Goal: Obtain resource: Obtain resource

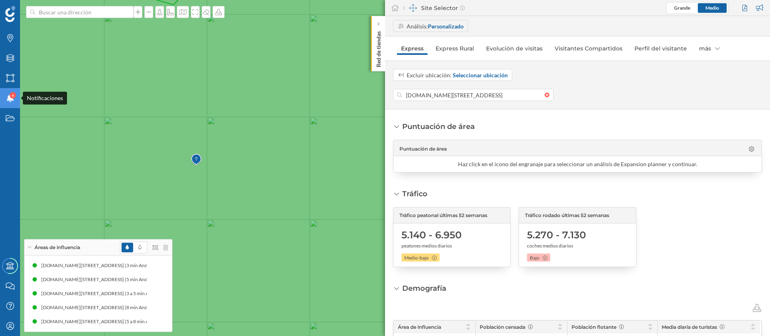
click at [14, 93] on div "6" at bounding box center [13, 95] width 6 height 6
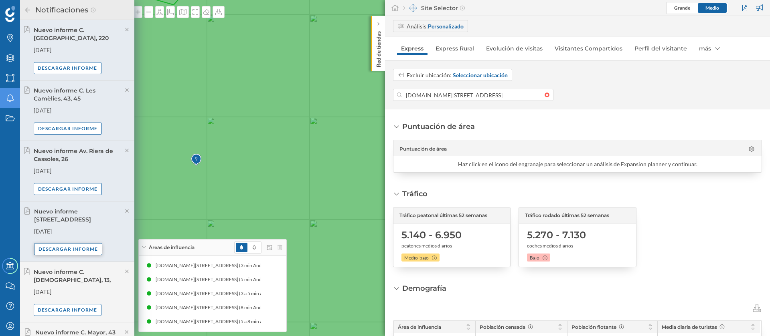
click at [88, 250] on div "Descargar informe" at bounding box center [68, 249] width 68 height 12
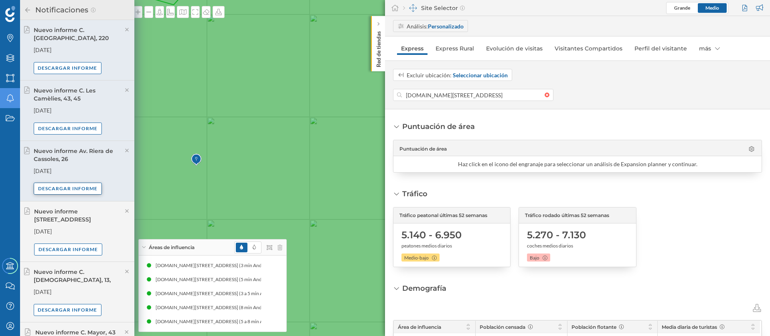
click at [92, 191] on div "Descargar informe" at bounding box center [68, 189] width 68 height 12
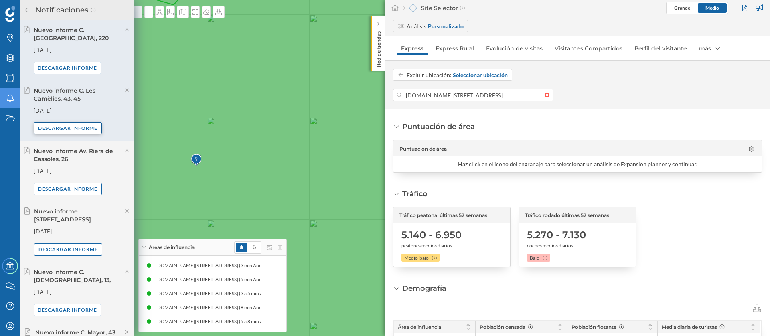
click at [83, 132] on div "Descargar informe" at bounding box center [68, 128] width 68 height 12
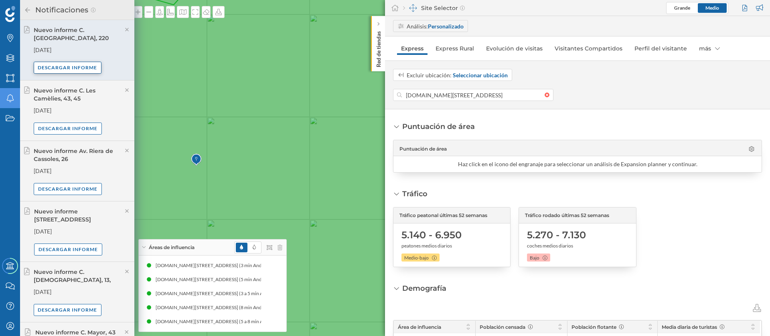
click at [68, 63] on div "Descargar informe" at bounding box center [68, 68] width 68 height 12
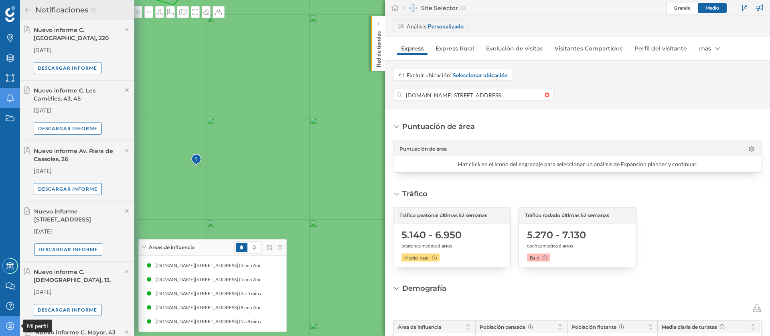
click at [16, 328] on div "Mi perfil" at bounding box center [10, 326] width 20 height 20
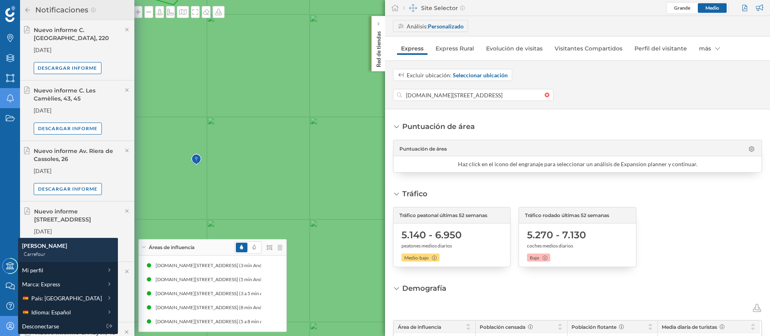
click at [428, 88] on div "Excluir ubicación: Seleccionar ubicación [DOMAIN_NAME][STREET_ADDRESS]" at bounding box center [577, 85] width 385 height 32
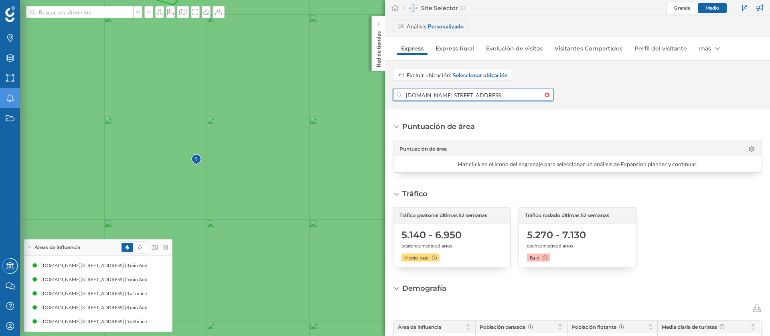
click at [426, 99] on input "[DOMAIN_NAME][STREET_ADDRESS]" at bounding box center [473, 95] width 143 height 12
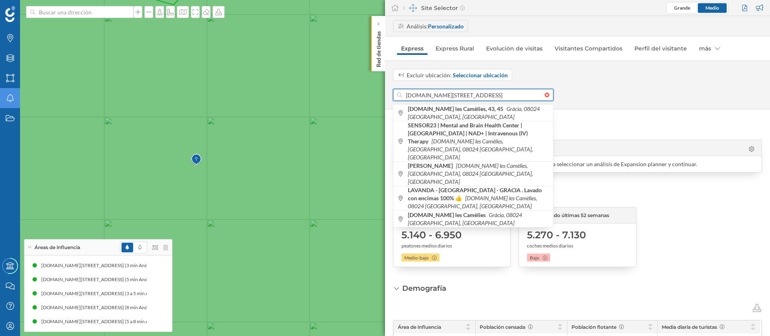
click at [426, 99] on input "[DOMAIN_NAME][STREET_ADDRESS]" at bounding box center [473, 95] width 143 height 12
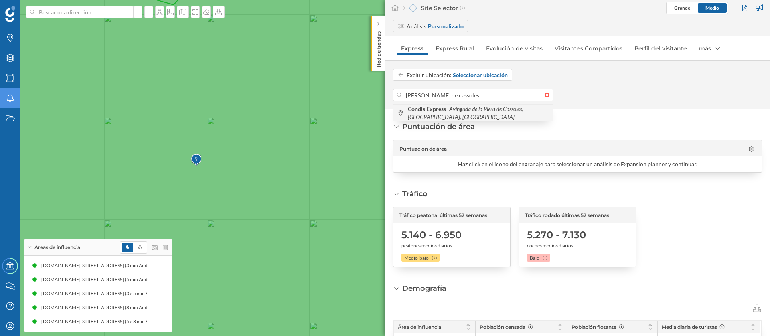
click at [451, 115] on span "Condis Express Avinguda de la Riera de Cassoles, [GEOGRAPHIC_DATA], [GEOGRAPHIC…" at bounding box center [478, 113] width 141 height 16
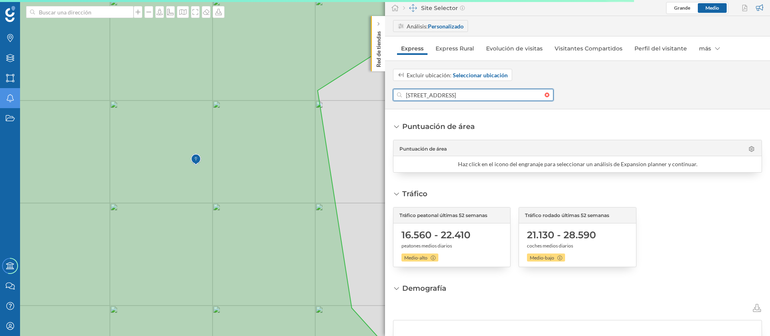
click at [490, 95] on input "[STREET_ADDRESS]" at bounding box center [473, 95] width 143 height 12
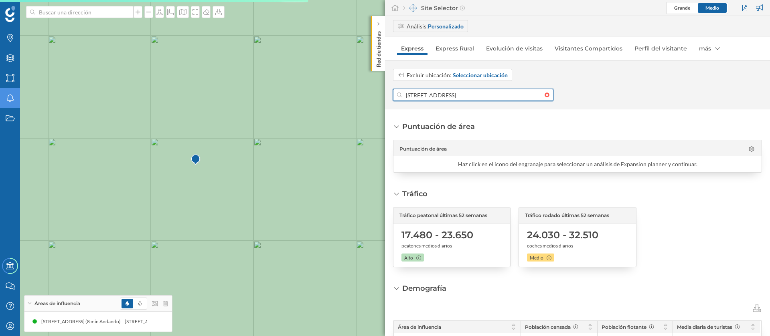
drag, startPoint x: 494, startPoint y: 95, endPoint x: 406, endPoint y: 96, distance: 87.8
click at [406, 96] on input "[STREET_ADDRESS]" at bounding box center [473, 95] width 143 height 12
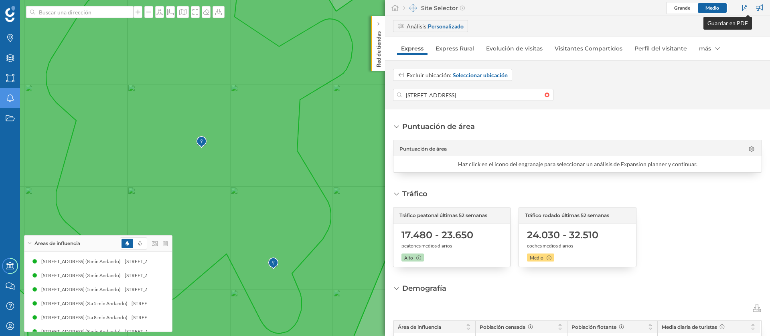
click at [745, 6] on div at bounding box center [745, 8] width 11 height 12
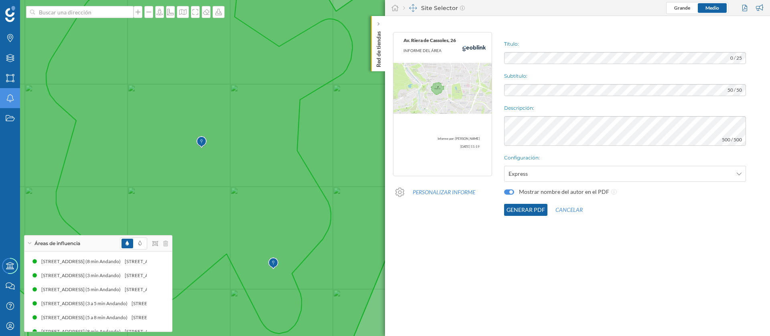
click at [521, 206] on button "Generar PDF" at bounding box center [525, 210] width 43 height 12
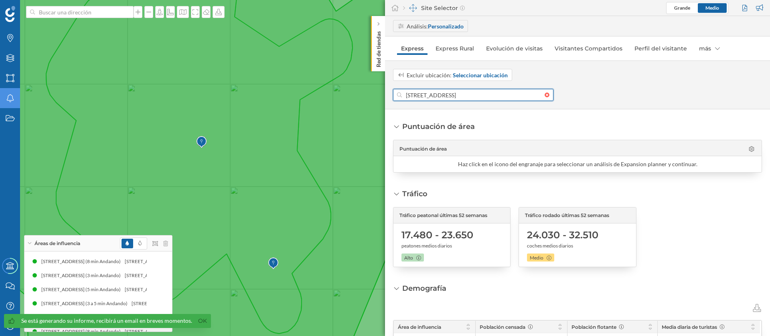
click at [458, 94] on input "[STREET_ADDRESS]" at bounding box center [473, 95] width 143 height 12
drag, startPoint x: 458, startPoint y: 94, endPoint x: 448, endPoint y: 131, distance: 38.6
click at [458, 101] on form "[STREET_ADDRESS] [STREET_ADDRESS]" at bounding box center [473, 95] width 160 height 12
click at [448, 131] on div "Puntuación de área" at bounding box center [438, 127] width 73 height 10
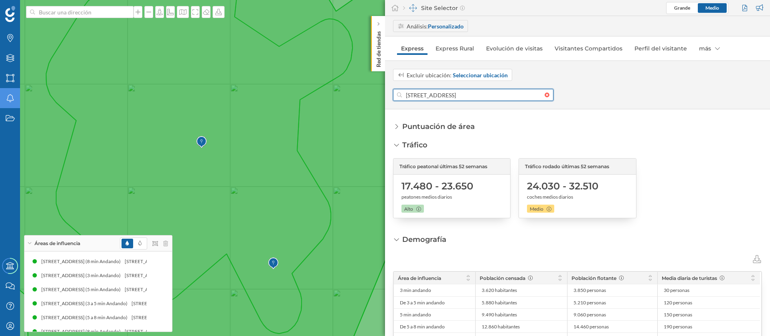
click at [451, 99] on input "[STREET_ADDRESS]" at bounding box center [473, 95] width 143 height 12
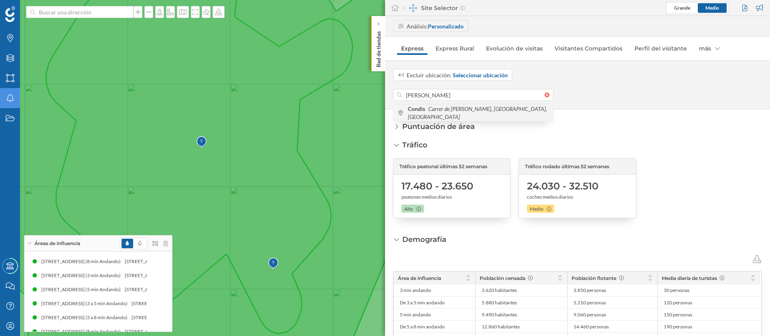
click at [452, 108] on div "[PERSON_NAME] de [PERSON_NAME], [GEOGRAPHIC_DATA], [GEOGRAPHIC_DATA]" at bounding box center [473, 112] width 160 height 17
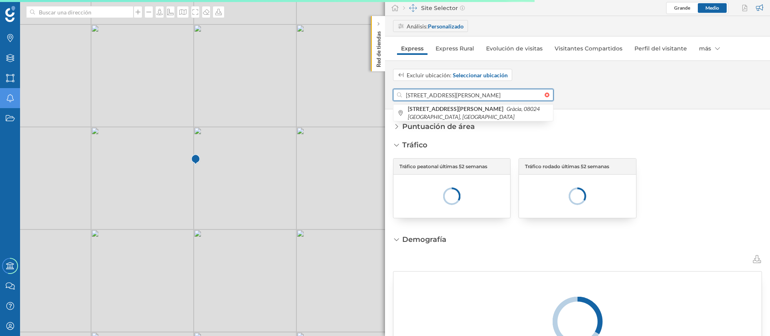
drag, startPoint x: 464, startPoint y: 93, endPoint x: 402, endPoint y: 92, distance: 61.8
click at [402, 92] on input "[STREET_ADDRESS][PERSON_NAME]" at bounding box center [473, 95] width 143 height 12
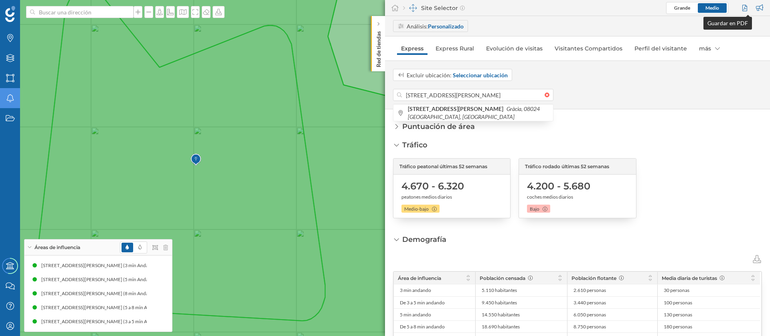
click at [743, 6] on div at bounding box center [745, 8] width 11 height 12
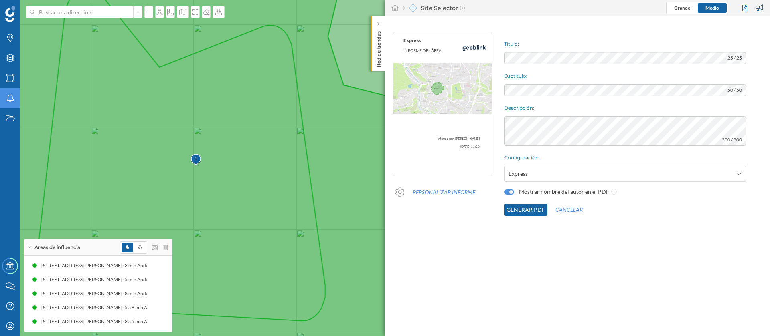
click at [613, 52] on div "Título: 25 / 25 Subtítulo: 50 / 50 Descripción: 500 / 500 Configuración: Expres…" at bounding box center [635, 124] width 270 height 192
click at [521, 210] on button "Generar PDF" at bounding box center [525, 210] width 43 height 12
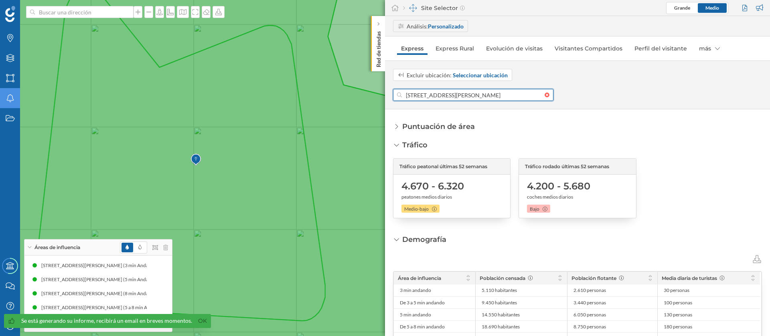
click at [439, 96] on input "[STREET_ADDRESS][PERSON_NAME]" at bounding box center [473, 95] width 143 height 12
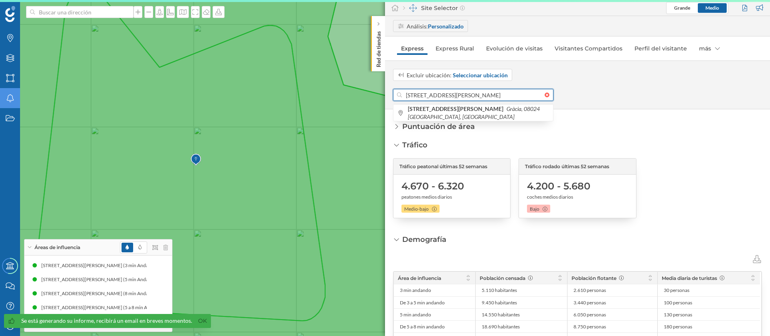
click at [439, 96] on input "[STREET_ADDRESS][PERSON_NAME]" at bounding box center [473, 95] width 143 height 12
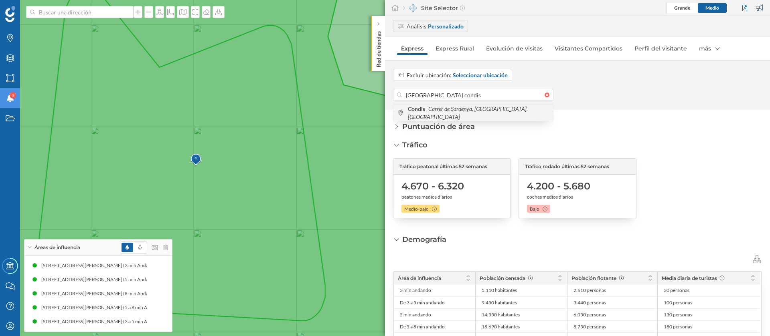
click at [471, 115] on icon "Carrer de Sardenya, [GEOGRAPHIC_DATA], [GEOGRAPHIC_DATA]" at bounding box center [468, 112] width 120 height 15
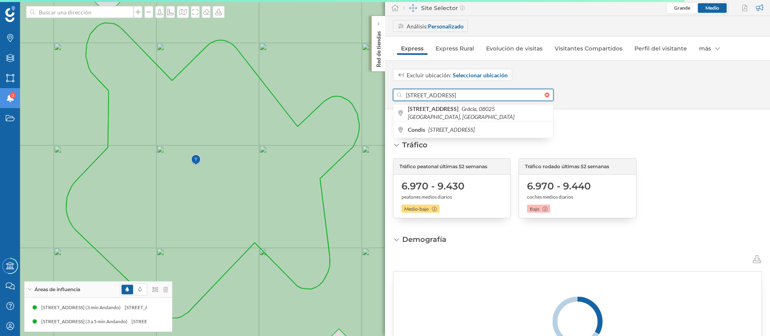
drag, startPoint x: 466, startPoint y: 96, endPoint x: 395, endPoint y: 89, distance: 70.6
click at [395, 89] on div "[STREET_ADDRESS]" at bounding box center [473, 95] width 160 height 12
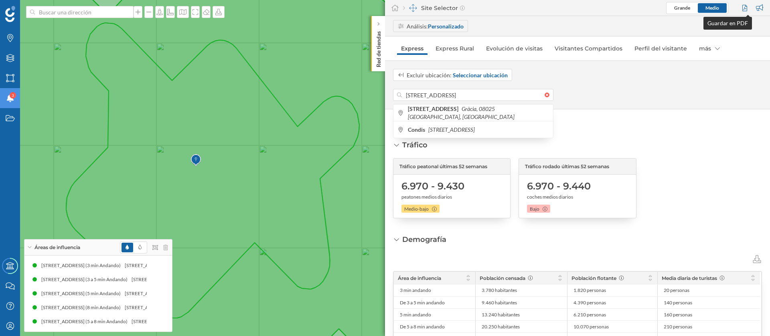
click at [743, 7] on div at bounding box center [745, 8] width 11 height 12
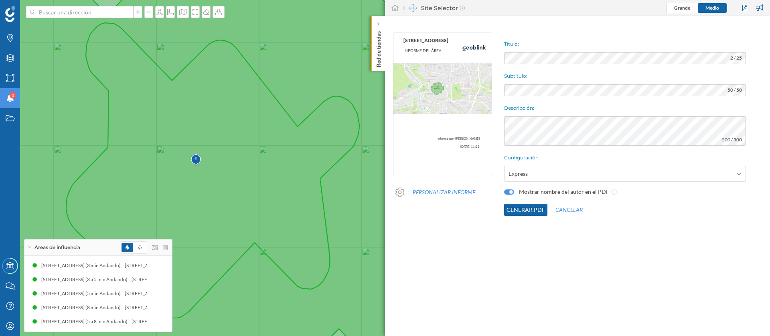
click at [527, 210] on button "Generar PDF" at bounding box center [525, 210] width 43 height 12
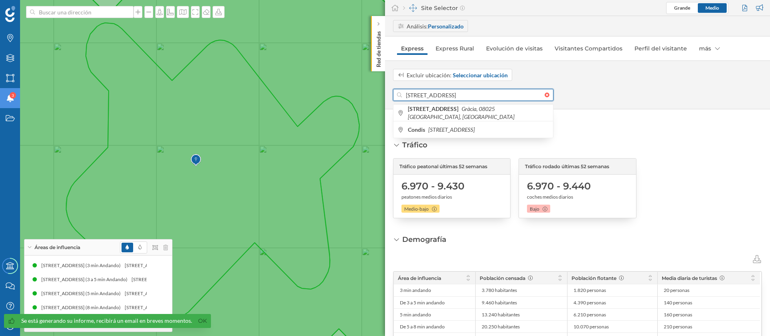
click at [460, 94] on input "[STREET_ADDRESS]" at bounding box center [473, 95] width 143 height 12
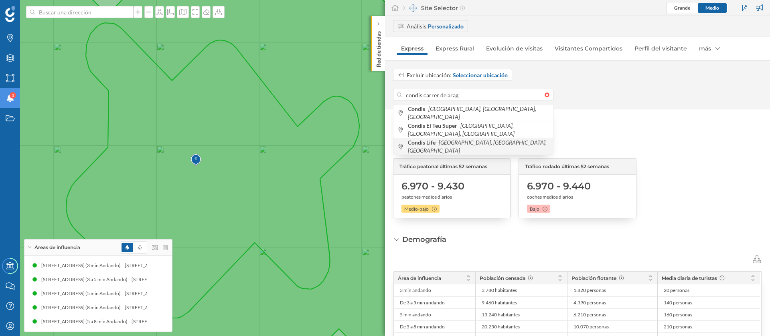
click at [455, 144] on icon "[GEOGRAPHIC_DATA], [GEOGRAPHIC_DATA], [GEOGRAPHIC_DATA]" at bounding box center [477, 146] width 139 height 15
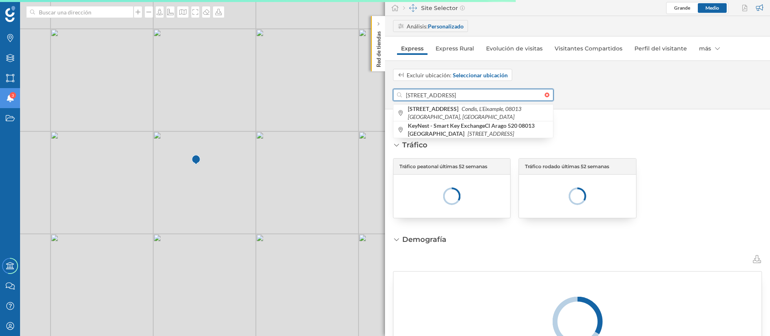
drag, startPoint x: 455, startPoint y: 97, endPoint x: 386, endPoint y: 97, distance: 69.0
click at [386, 97] on div "Excluir ubicación: Seleccionar ubicación [STREET_ADDRESS] [STREET_ADDRESS] KeyN…" at bounding box center [577, 85] width 385 height 32
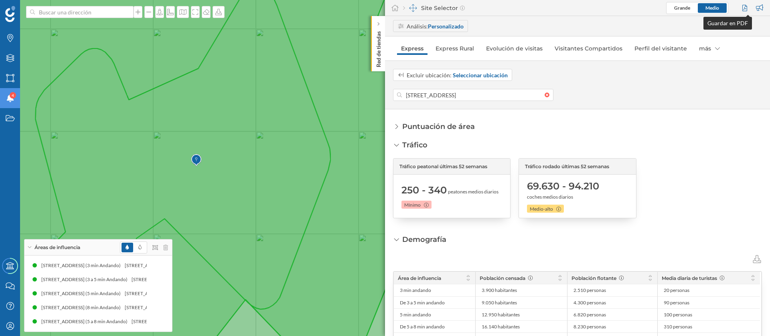
click at [743, 7] on div at bounding box center [745, 8] width 11 height 12
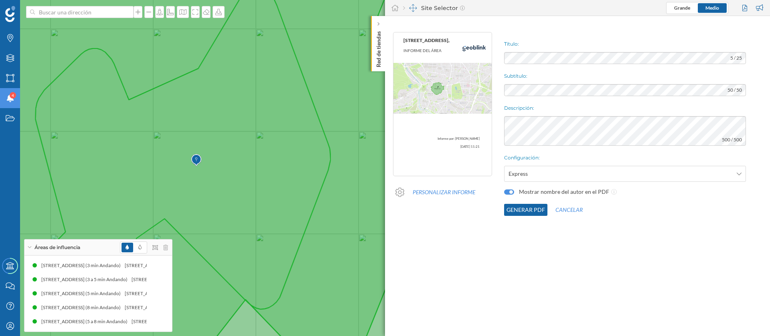
click at [515, 212] on button "Generar PDF" at bounding box center [525, 210] width 43 height 12
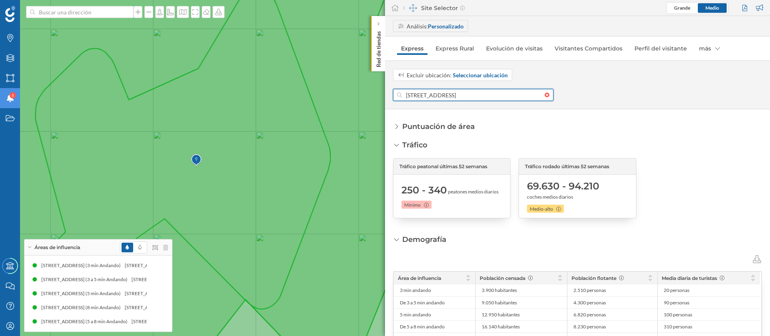
click at [460, 90] on input "[STREET_ADDRESS]" at bounding box center [473, 95] width 143 height 12
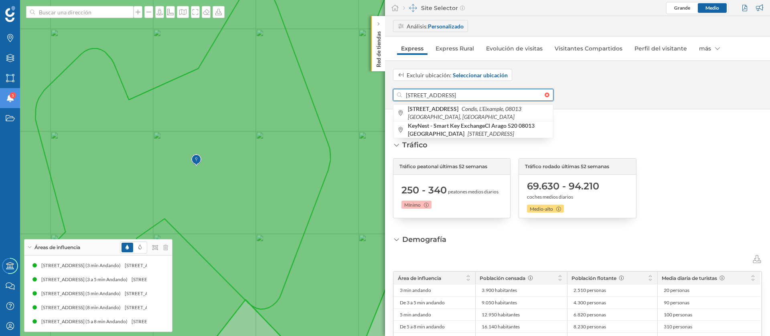
click at [460, 90] on input "[STREET_ADDRESS]" at bounding box center [473, 95] width 143 height 12
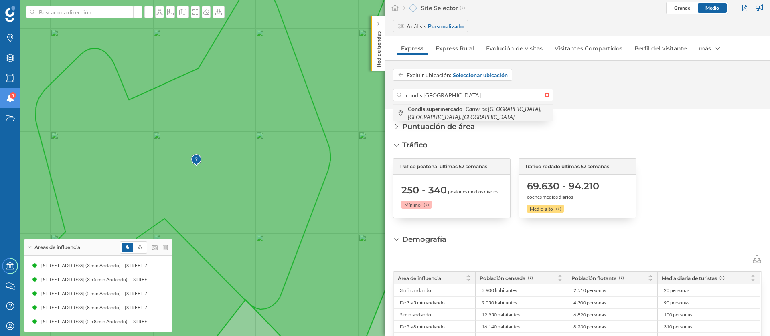
click at [463, 109] on b "Condis supermercado" at bounding box center [436, 108] width 57 height 7
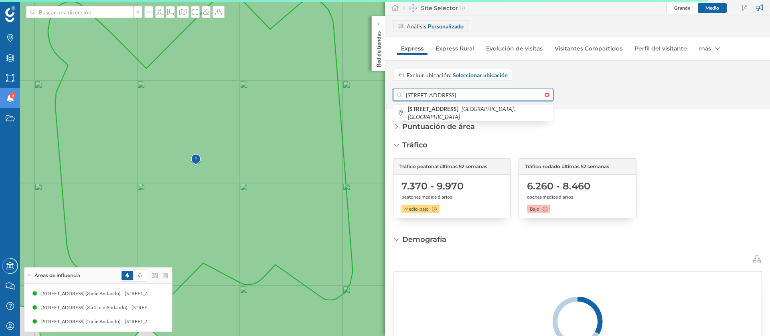
drag, startPoint x: 464, startPoint y: 94, endPoint x: 402, endPoint y: 97, distance: 61.8
click at [402, 97] on input "[STREET_ADDRESS]" at bounding box center [473, 95] width 143 height 12
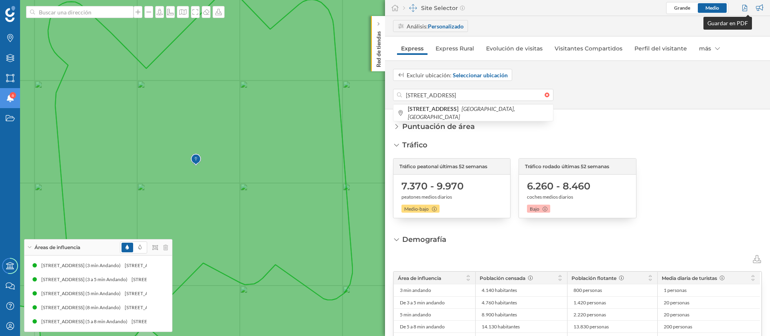
click at [746, 12] on div at bounding box center [745, 8] width 11 height 12
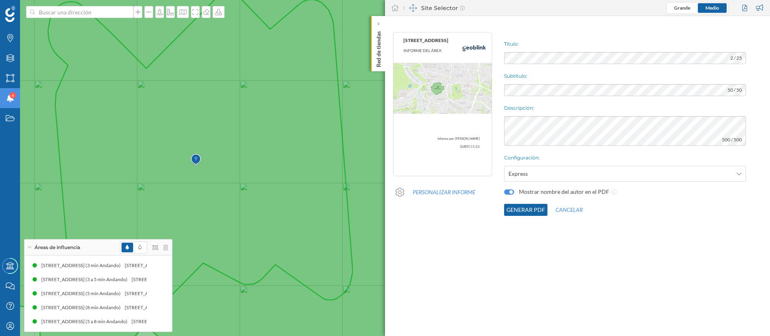
click at [529, 212] on button "Generar PDF" at bounding box center [525, 210] width 43 height 12
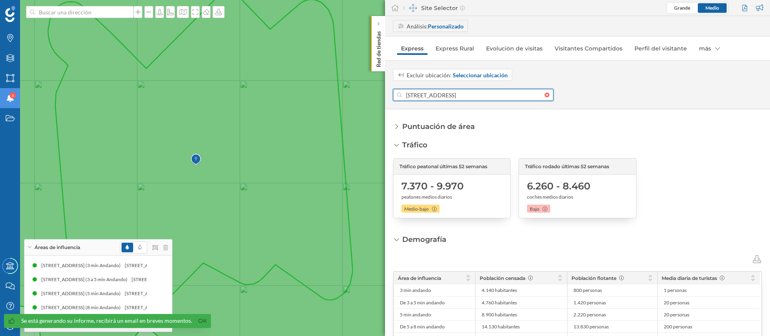
click at [460, 97] on input "[STREET_ADDRESS]" at bounding box center [473, 95] width 143 height 12
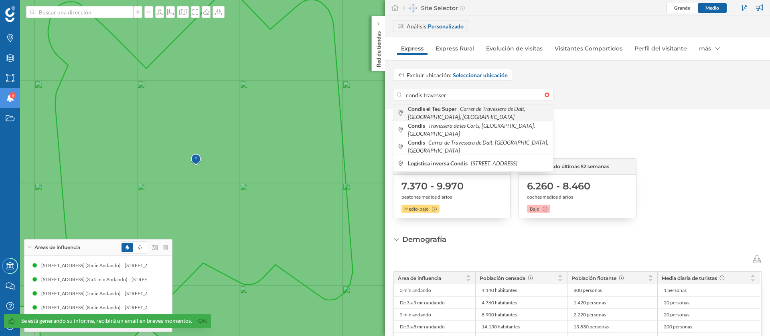
click at [472, 114] on span "Condis el Teu Super Carrer de Travessera de Dalt, [GEOGRAPHIC_DATA], [GEOGRAPHI…" at bounding box center [478, 113] width 141 height 16
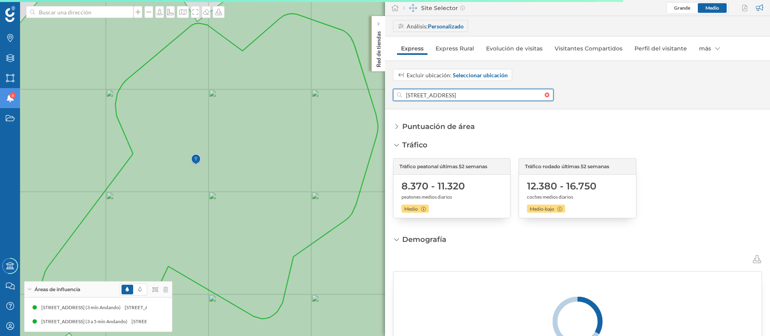
click at [448, 94] on input "[STREET_ADDRESS]" at bounding box center [473, 95] width 143 height 12
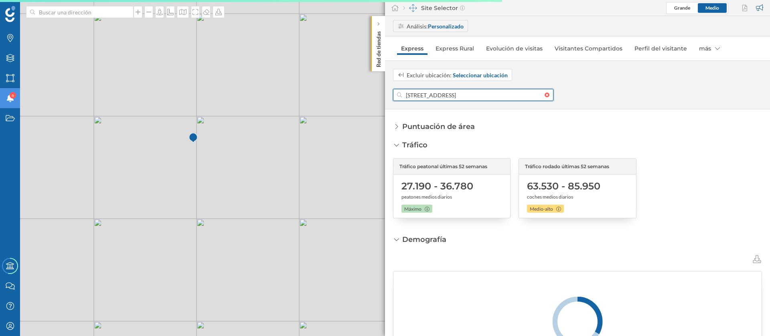
drag, startPoint x: 439, startPoint y: 96, endPoint x: 386, endPoint y: 95, distance: 52.9
click at [386, 95] on div "Excluir ubicación: Seleccionar ubicación [STREET_ADDRESS]" at bounding box center [577, 85] width 385 height 32
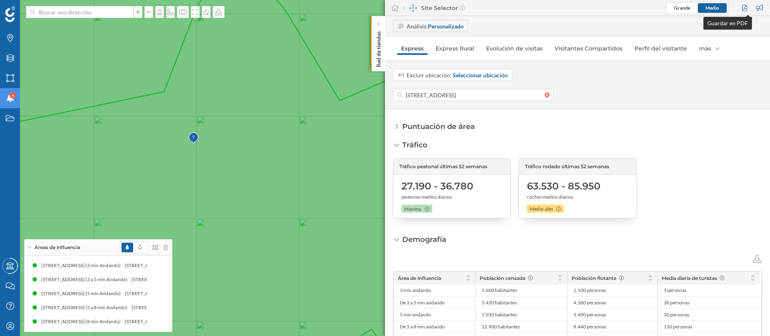
click at [743, 7] on div at bounding box center [745, 8] width 11 height 12
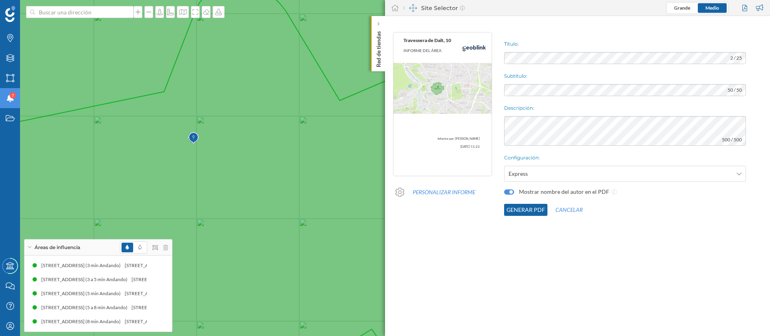
click at [529, 214] on button "Generar PDF" at bounding box center [525, 210] width 43 height 12
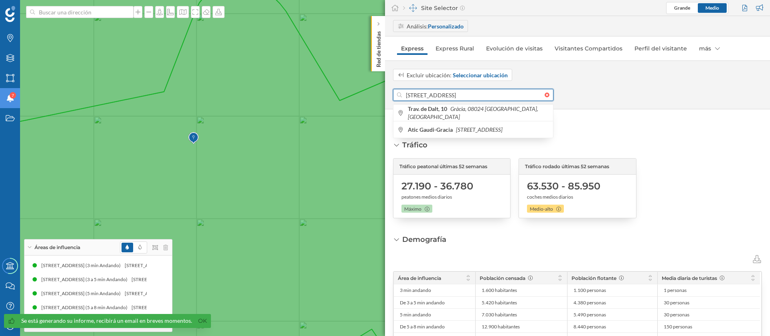
click at [500, 93] on input "[STREET_ADDRESS]" at bounding box center [473, 95] width 143 height 12
type input "c"
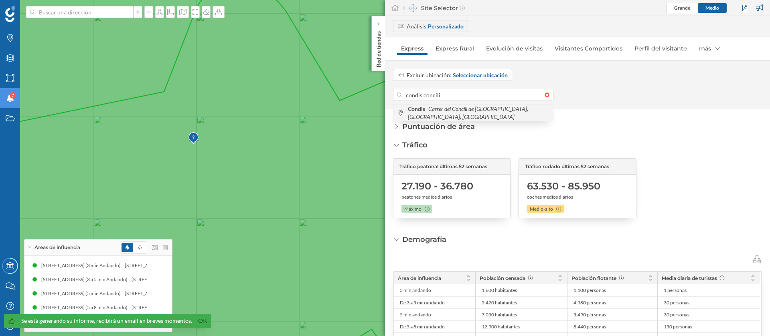
click at [499, 118] on div "Condis Carrer del Concili de [GEOGRAPHIC_DATA], [GEOGRAPHIC_DATA], [GEOGRAPHIC_…" at bounding box center [473, 112] width 160 height 17
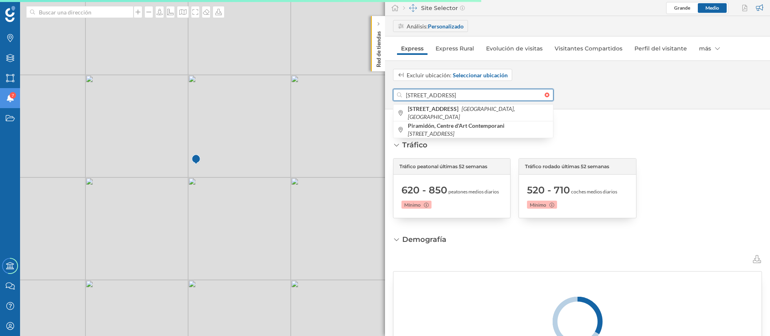
click at [484, 94] on input "[STREET_ADDRESS]" at bounding box center [473, 95] width 143 height 12
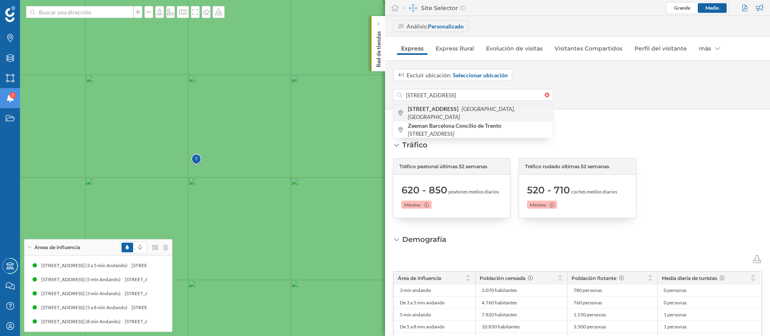
click at [460, 111] on b "[STREET_ADDRESS]" at bounding box center [434, 108] width 53 height 7
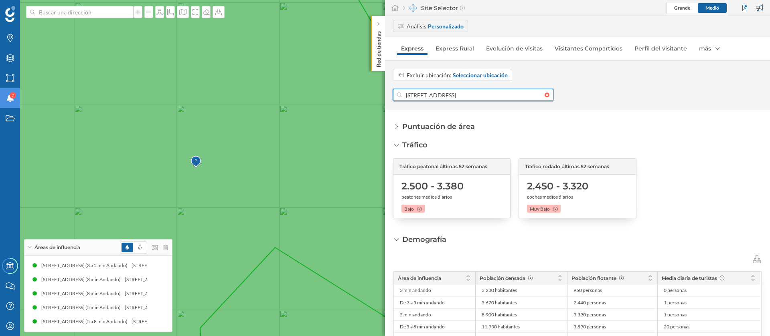
click at [433, 95] on input "[STREET_ADDRESS]" at bounding box center [473, 95] width 143 height 12
click at [408, 93] on input "[STREET_ADDRESS]" at bounding box center [473, 95] width 143 height 12
click at [405, 93] on input "[STREET_ADDRESS]" at bounding box center [473, 95] width 143 height 12
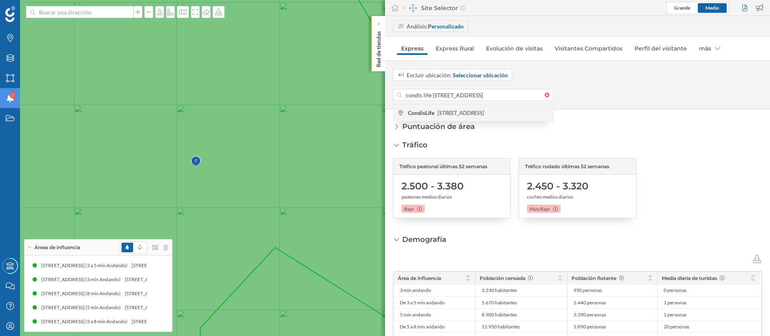
click at [426, 112] on span "CondisLife [STREET_ADDRESS]" at bounding box center [478, 113] width 141 height 8
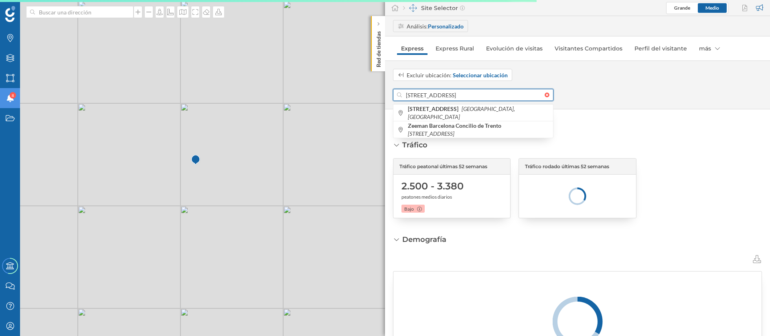
drag, startPoint x: 484, startPoint y: 94, endPoint x: 392, endPoint y: 93, distance: 92.2
click at [392, 93] on div "Excluir ubicación: Seleccionar ubicación [STREET_ADDRESS] [STREET_ADDRESS] Zeem…" at bounding box center [577, 85] width 385 height 32
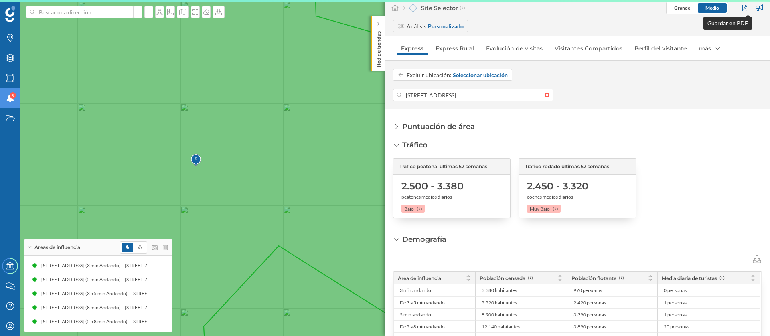
click at [744, 6] on div at bounding box center [745, 8] width 11 height 12
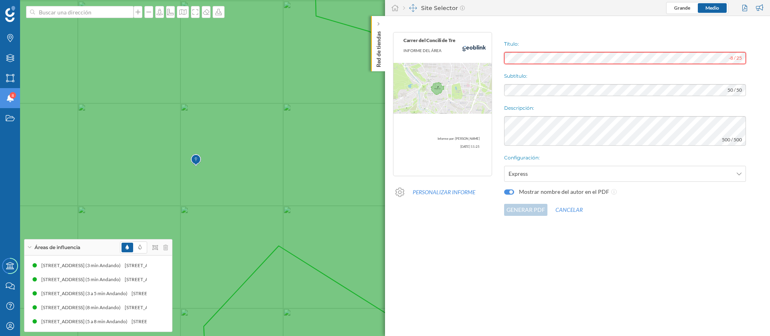
click at [468, 51] on div "Carrer del Concili de Tre INFORME DEL ÁREA Informe por: [PERSON_NAME] [DATE] 11…" at bounding box center [577, 124] width 385 height 192
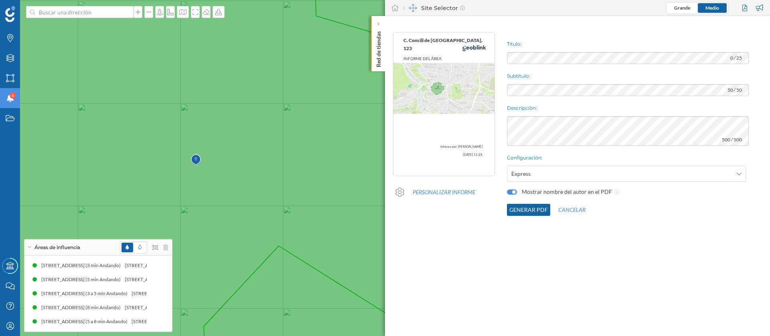
click at [532, 209] on button "Generar PDF" at bounding box center [528, 210] width 43 height 12
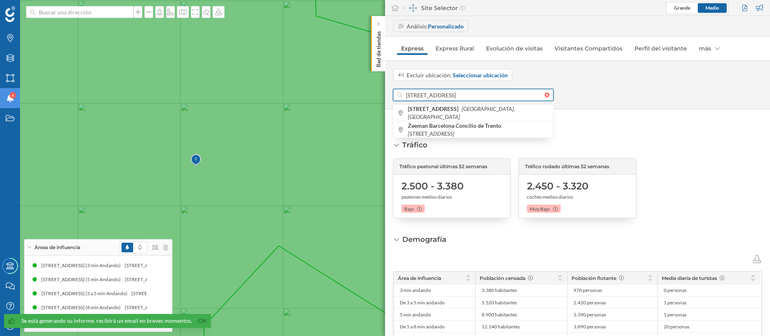
click at [477, 89] on input "[STREET_ADDRESS]" at bounding box center [473, 95] width 143 height 12
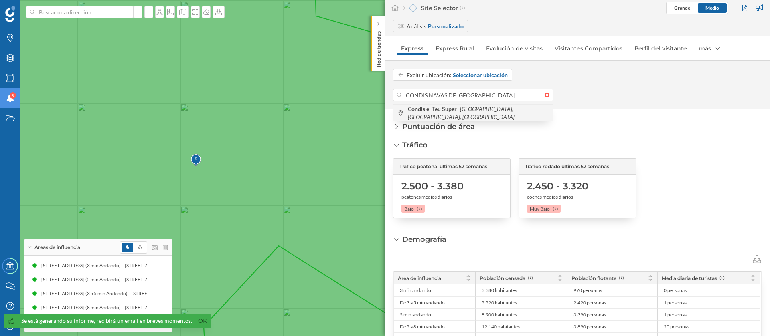
click at [464, 111] on icon "[GEOGRAPHIC_DATA], [GEOGRAPHIC_DATA], [GEOGRAPHIC_DATA]" at bounding box center [461, 112] width 107 height 15
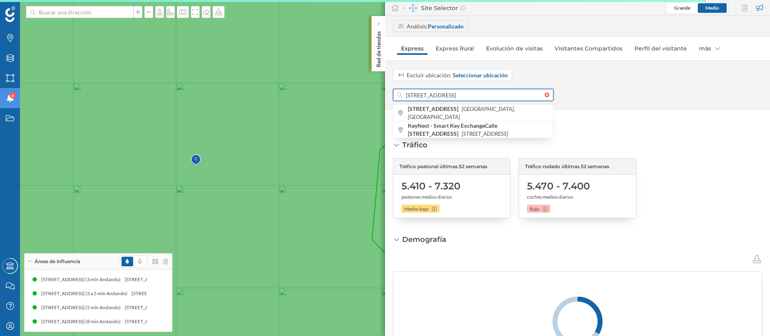
drag, startPoint x: 490, startPoint y: 94, endPoint x: 400, endPoint y: 95, distance: 89.4
click at [400, 95] on div "[STREET_ADDRESS]" at bounding box center [473, 95] width 160 height 12
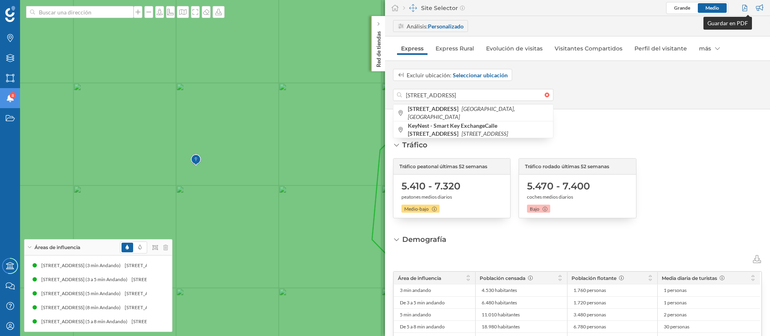
click at [745, 6] on div at bounding box center [745, 8] width 11 height 12
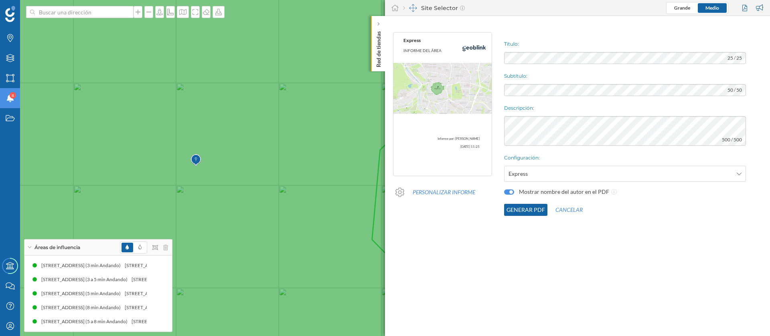
click at [602, 64] on div "Título: 25 / 25 Subtítulo: 50 / 50 Descripción: 500 / 500 Configuración: Expres…" at bounding box center [635, 124] width 270 height 192
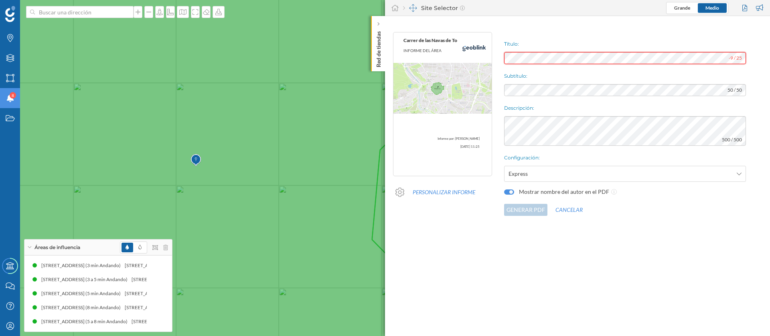
click at [495, 54] on div "Carrer de las Navas de To INFORME DEL ÁREA Informe por: [PERSON_NAME] [DATE] 11…" at bounding box center [577, 124] width 385 height 192
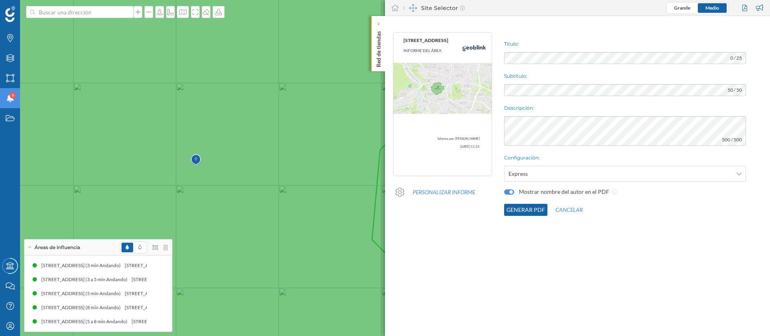
click at [524, 207] on button "Generar PDF" at bounding box center [525, 210] width 43 height 12
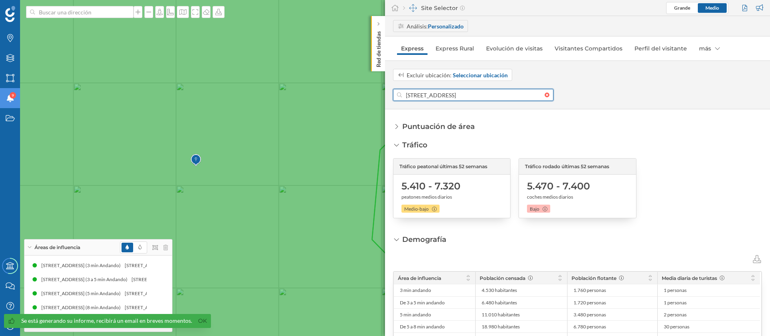
click at [468, 95] on input "[STREET_ADDRESS]" at bounding box center [473, 95] width 143 height 12
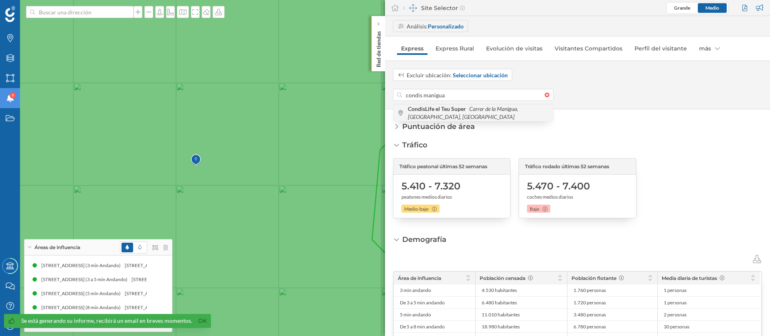
click at [456, 107] on b "CondisLife el Teu Super" at bounding box center [438, 108] width 60 height 7
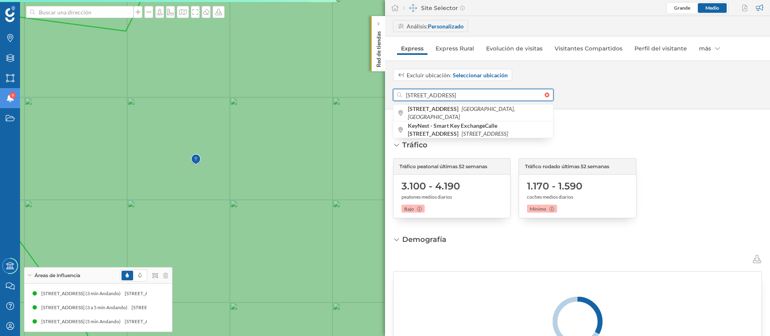
drag, startPoint x: 466, startPoint y: 96, endPoint x: 396, endPoint y: 96, distance: 69.8
click at [396, 96] on div "[STREET_ADDRESS]" at bounding box center [473, 95] width 160 height 12
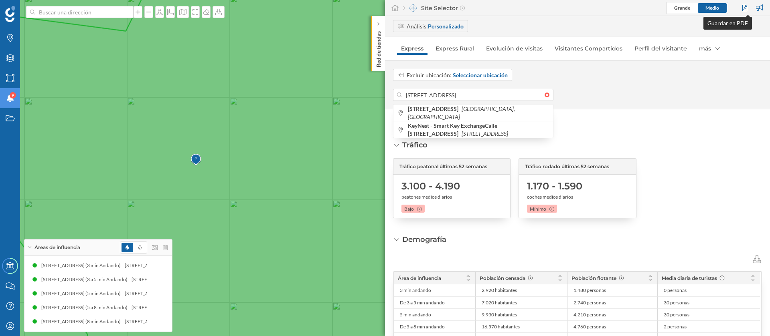
click at [743, 8] on div at bounding box center [745, 8] width 11 height 12
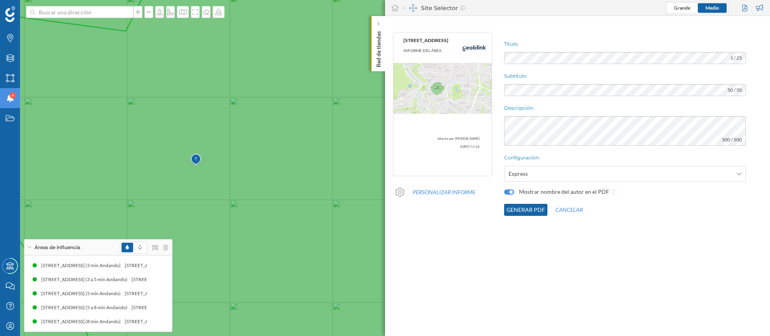
click at [525, 209] on button "Generar PDF" at bounding box center [525, 210] width 43 height 12
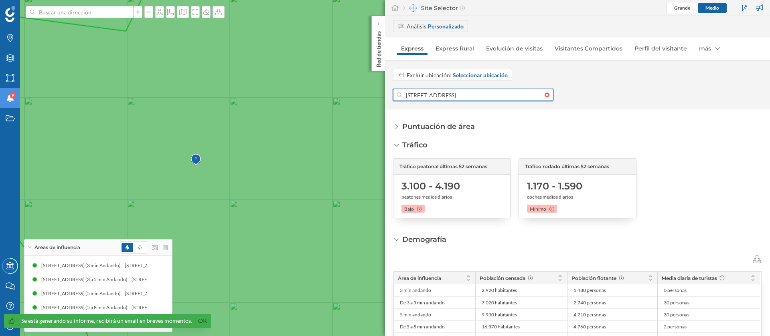
click at [504, 97] on input "[STREET_ADDRESS]" at bounding box center [473, 95] width 143 height 12
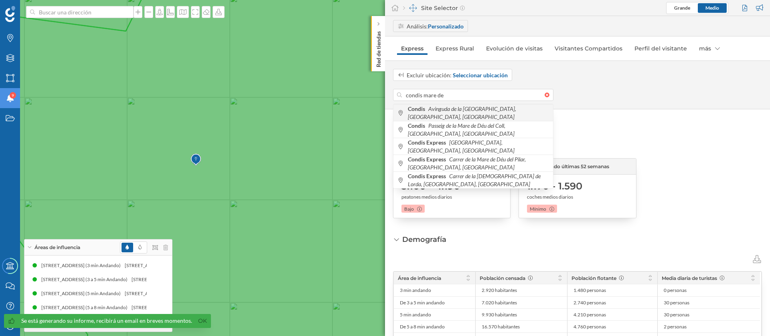
click at [491, 113] on span "Condis Avinguda de la [DEMOGRAPHIC_DATA][GEOGRAPHIC_DATA], [GEOGRAPHIC_DATA], […" at bounding box center [478, 113] width 141 height 16
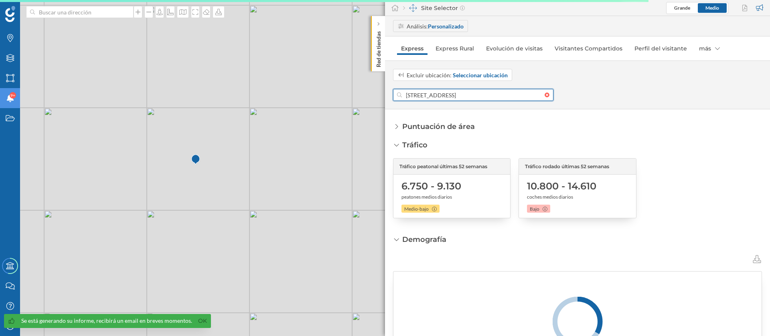
click at [507, 96] on input "[STREET_ADDRESS]" at bounding box center [473, 95] width 143 height 12
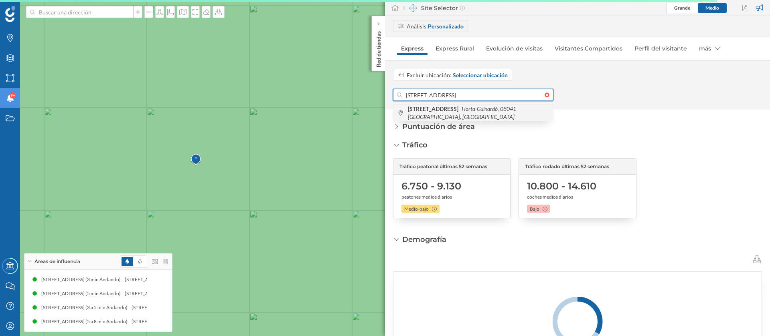
type input "[STREET_ADDRESS]"
click at [460, 109] on b "[STREET_ADDRESS]" at bounding box center [434, 108] width 53 height 7
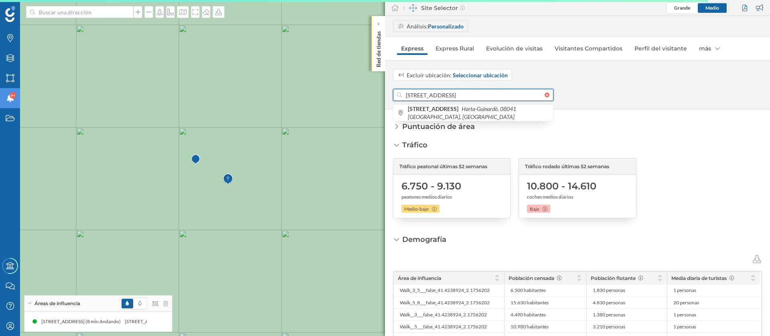
drag, startPoint x: 506, startPoint y: 93, endPoint x: 399, endPoint y: 87, distance: 107.6
click at [399, 87] on div "Excluir ubicación: Seleccionar ubicación [STREET_ADDRESS] [STREET_ADDRESS]" at bounding box center [577, 85] width 385 height 32
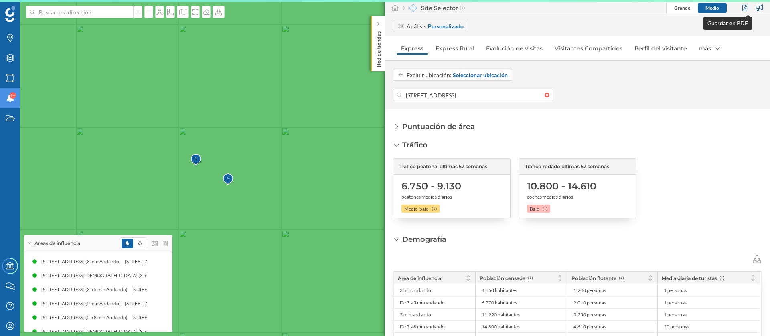
click at [742, 7] on div at bounding box center [745, 8] width 11 height 12
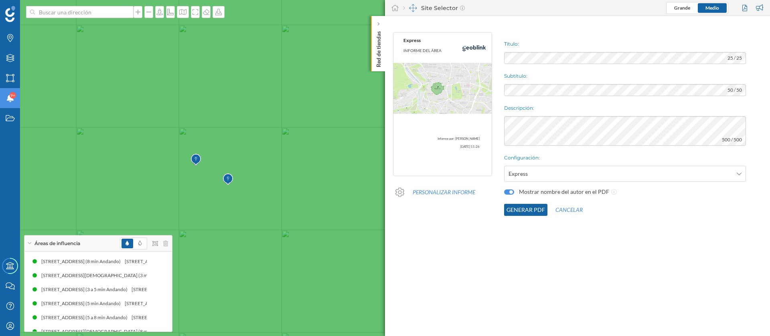
click at [610, 51] on div "Título: 25 / 25 Subtítulo: 50 / 50 Descripción: 500 / 500 Configuración: Expres…" at bounding box center [635, 124] width 270 height 192
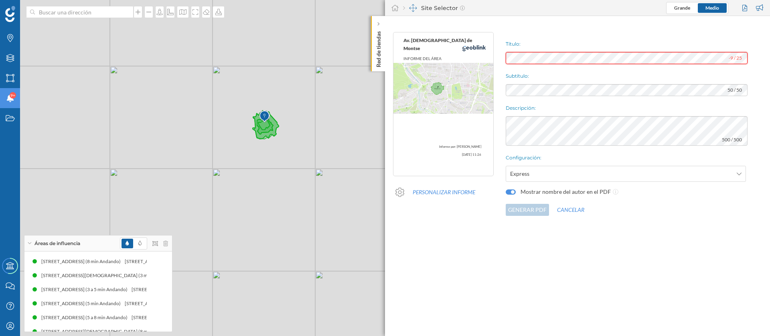
click at [475, 52] on div "Av. Mare de Déu de Montse INFORME DEL ÁREA Informe por: [PERSON_NAME] [DATE] 11…" at bounding box center [577, 124] width 385 height 192
click at [429, 32] on div "Av. Mare de Déu de Montse Av. [DEMOGRAPHIC_DATA] de Montserrat, 253 Informe por…" at bounding box center [577, 124] width 385 height 192
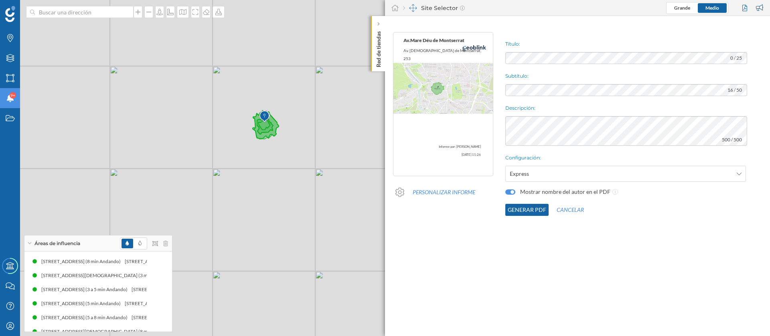
click at [515, 209] on button "Generar PDF" at bounding box center [526, 210] width 43 height 12
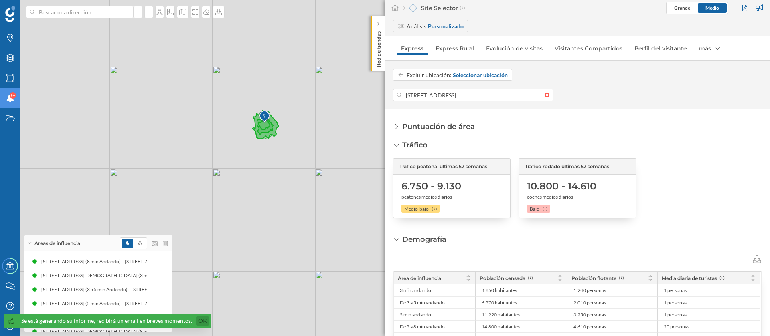
click at [196, 320] on link "Ok" at bounding box center [202, 321] width 13 height 9
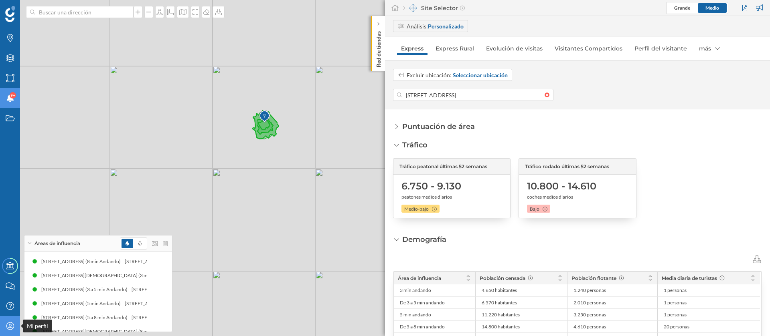
click at [6, 328] on icon "Mi perfil" at bounding box center [10, 326] width 10 height 8
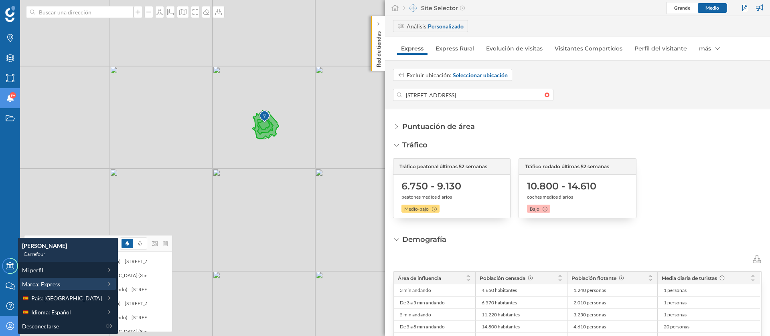
click at [63, 288] on div "Marca: Express" at bounding box center [62, 284] width 80 height 8
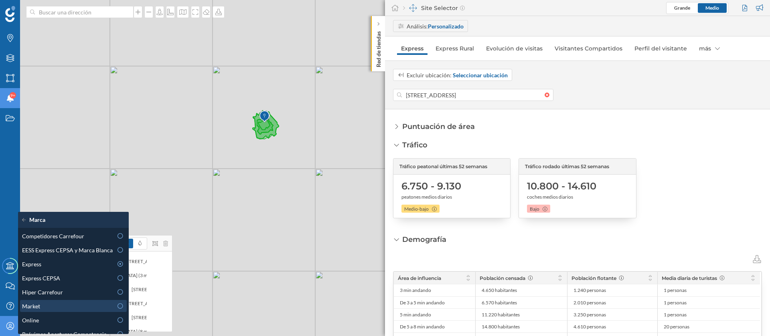
click at [78, 309] on div "Market" at bounding box center [67, 306] width 91 height 8
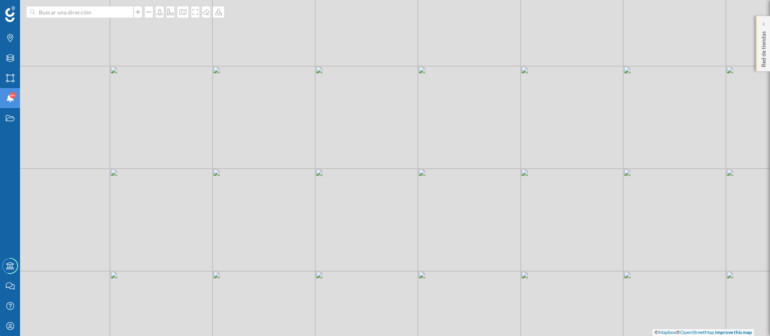
click at [765, 50] on p "Red de tiendas" at bounding box center [764, 47] width 8 height 39
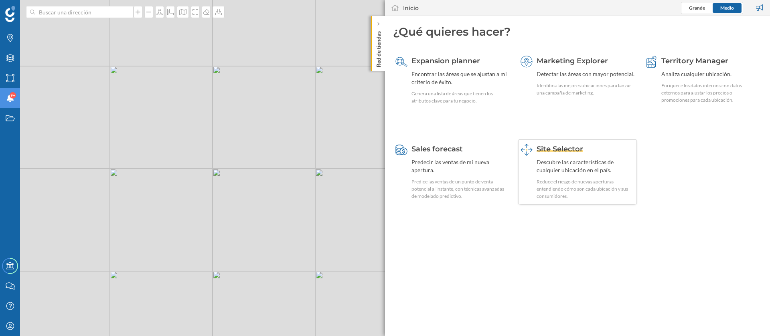
click at [580, 153] on span "Site Selector" at bounding box center [560, 149] width 47 height 9
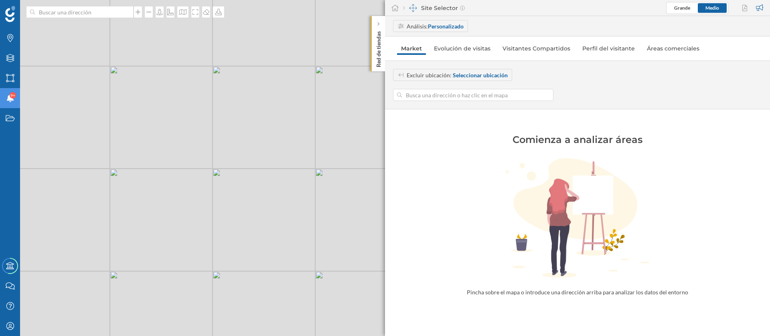
click at [447, 96] on input at bounding box center [473, 95] width 143 height 12
type input "c"
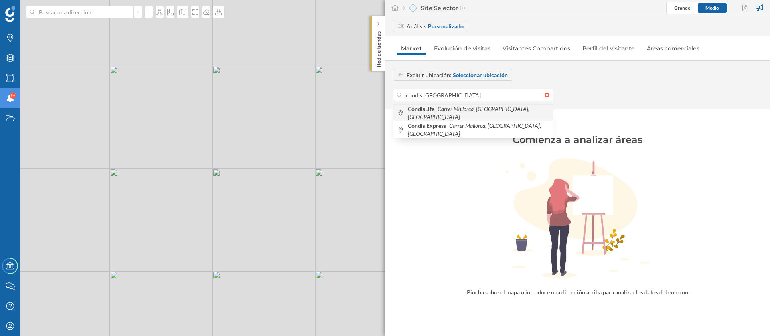
click at [443, 111] on icon "Carrer Mallorca, [GEOGRAPHIC_DATA], [GEOGRAPHIC_DATA]" at bounding box center [469, 112] width 122 height 15
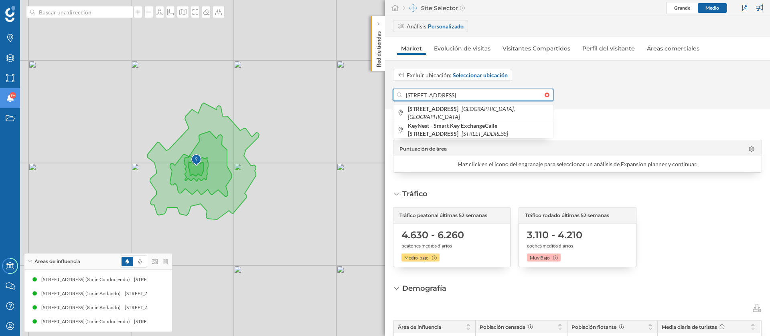
drag, startPoint x: 464, startPoint y: 96, endPoint x: 401, endPoint y: 93, distance: 62.7
click at [401, 93] on div "[STREET_ADDRESS]" at bounding box center [473, 95] width 160 height 12
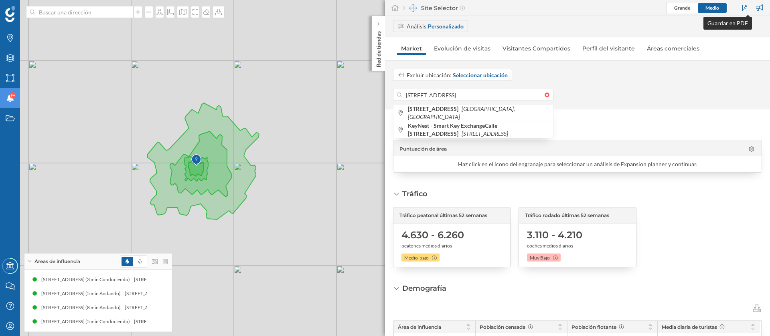
click at [742, 9] on div at bounding box center [745, 8] width 11 height 12
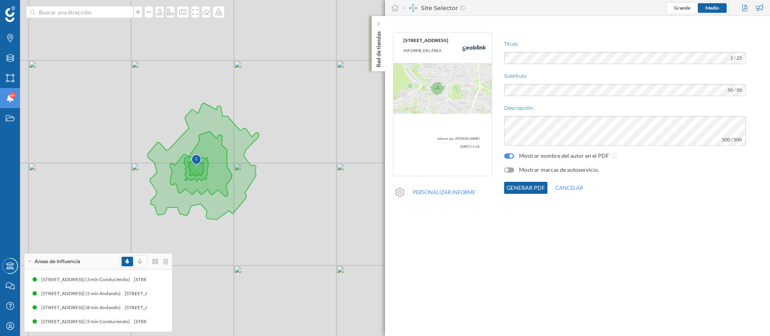
click at [509, 168] on div at bounding box center [509, 170] width 10 height 5
click at [519, 189] on button "Generar PDF" at bounding box center [525, 188] width 43 height 12
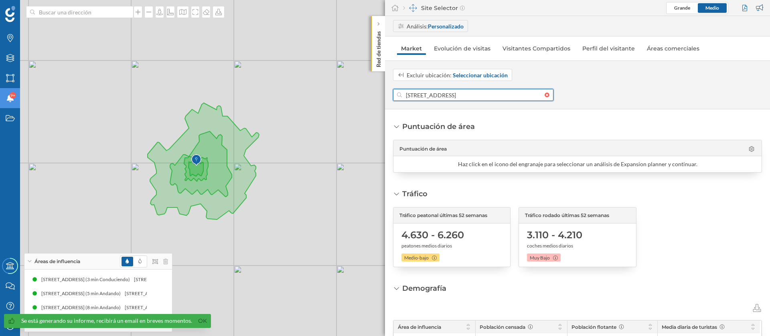
click at [483, 99] on input "[STREET_ADDRESS]" at bounding box center [473, 95] width 143 height 12
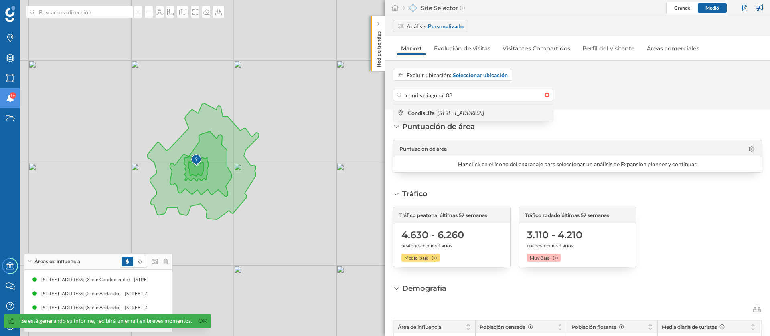
click at [476, 107] on div "CondisLife [STREET_ADDRESS]" at bounding box center [473, 112] width 160 height 17
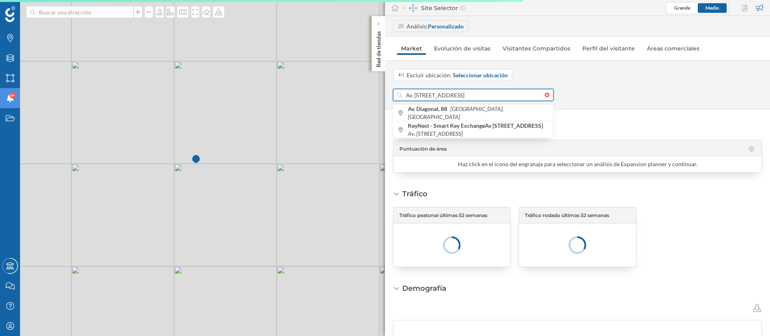
drag, startPoint x: 444, startPoint y: 96, endPoint x: 393, endPoint y: 88, distance: 51.6
click at [393, 88] on div "Excluir ubicación: Seleccionar ubicación Av. [STREET_ADDRESS] Av. Diagonal, [GE…" at bounding box center [577, 85] width 385 height 32
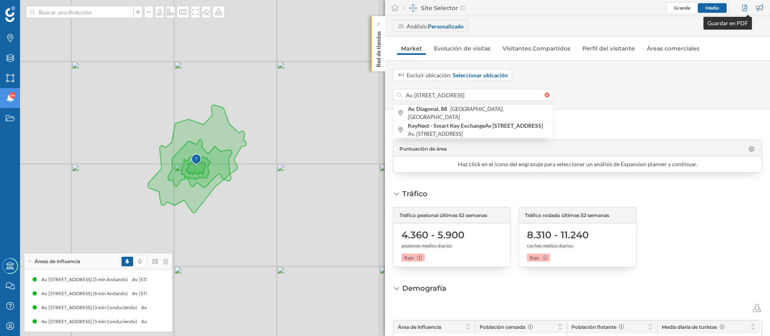
click at [745, 7] on div at bounding box center [745, 8] width 11 height 12
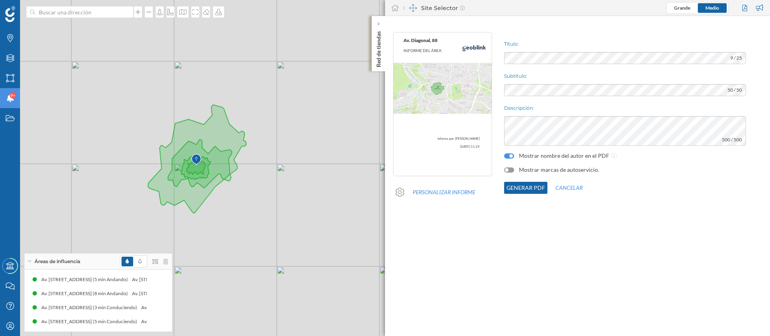
click at [512, 166] on div "Mostrar marcas de autoservicio." at bounding box center [551, 170] width 95 height 8
click at [512, 169] on div at bounding box center [509, 170] width 10 height 5
click at [516, 189] on button "Generar PDF" at bounding box center [525, 188] width 43 height 12
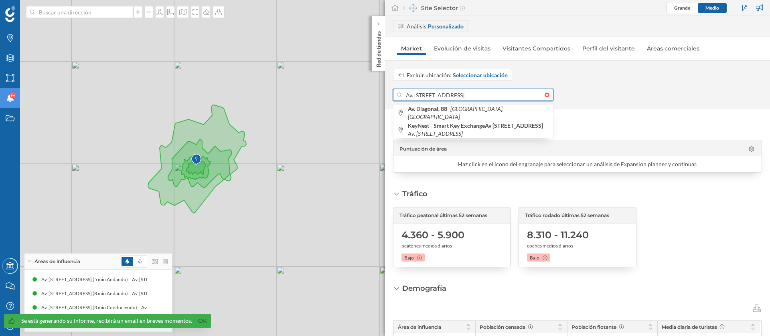
click at [513, 95] on input "Av. [STREET_ADDRESS]" at bounding box center [473, 95] width 143 height 12
click at [512, 95] on input "Av. [STREET_ADDRESS]" at bounding box center [473, 95] width 143 height 12
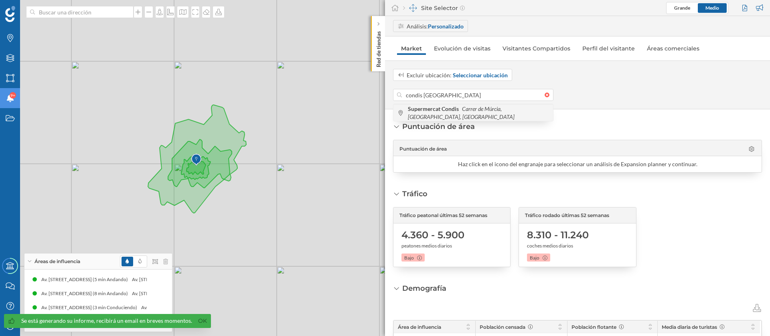
click at [506, 112] on icon "Carrer de Múrcia, [GEOGRAPHIC_DATA], [GEOGRAPHIC_DATA]" at bounding box center [461, 112] width 107 height 15
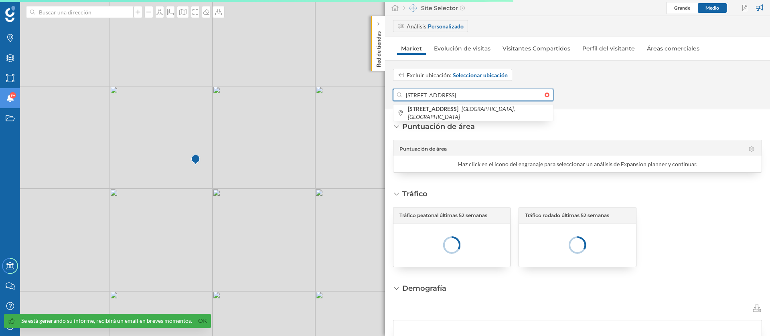
drag, startPoint x: 457, startPoint y: 96, endPoint x: 381, endPoint y: 87, distance: 77.2
click at [381, 87] on div "Marcas Capas Áreas Notificaciones 9+ Estados Academy Contacta con nosotros Cent…" at bounding box center [385, 168] width 770 height 336
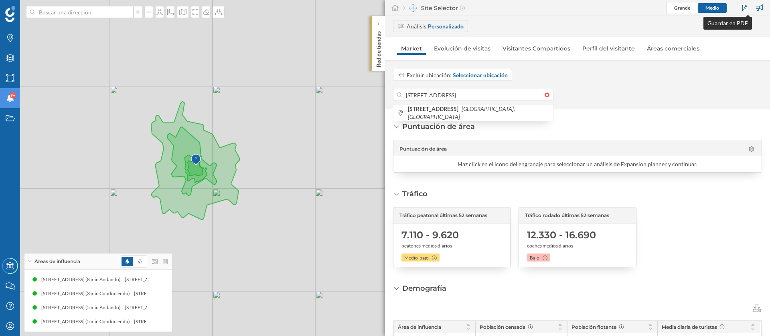
click at [745, 8] on div at bounding box center [745, 8] width 11 height 12
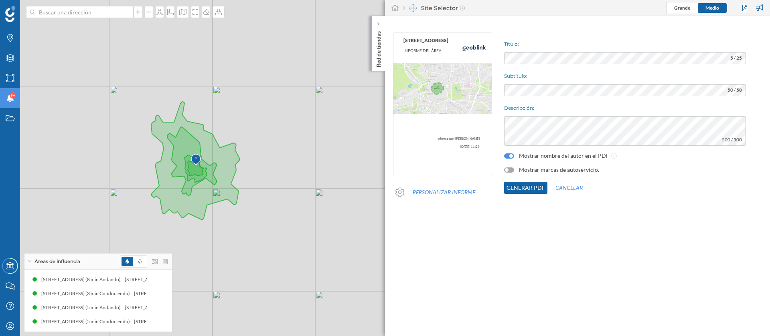
click at [510, 171] on div at bounding box center [509, 170] width 10 height 5
click at [525, 191] on button "Generar PDF" at bounding box center [525, 188] width 43 height 12
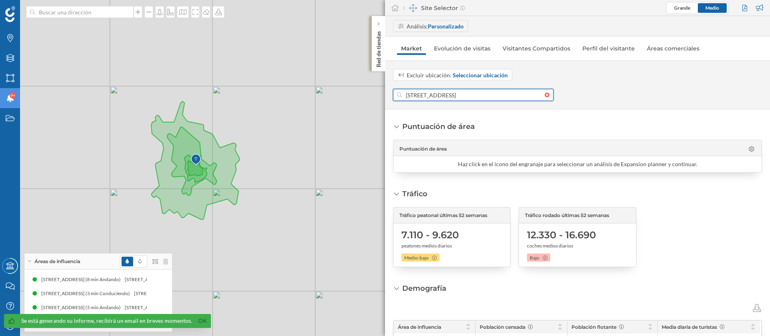
click at [512, 95] on input "[STREET_ADDRESS]" at bounding box center [473, 95] width 143 height 12
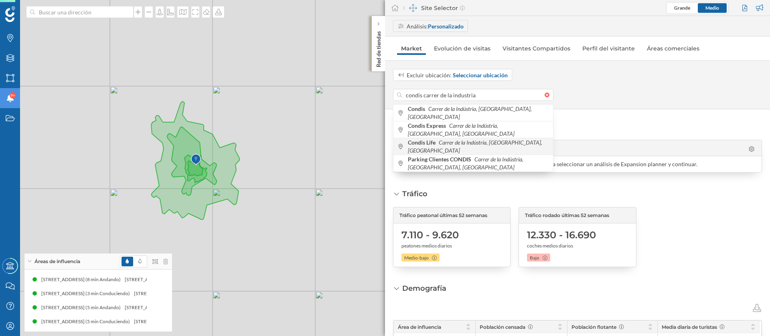
click at [467, 145] on icon "Carrer de la Indústria, [GEOGRAPHIC_DATA], [GEOGRAPHIC_DATA]" at bounding box center [475, 146] width 134 height 15
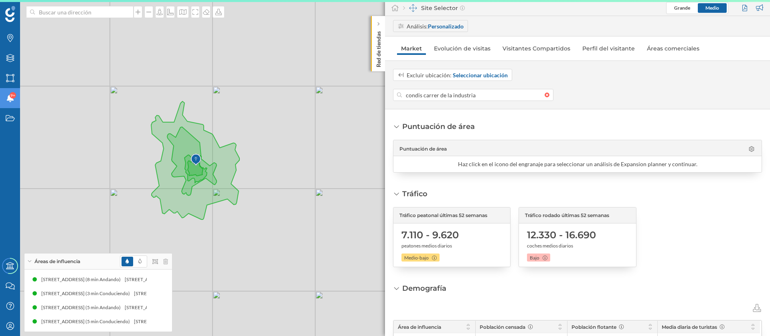
type input "[STREET_ADDRESS]"
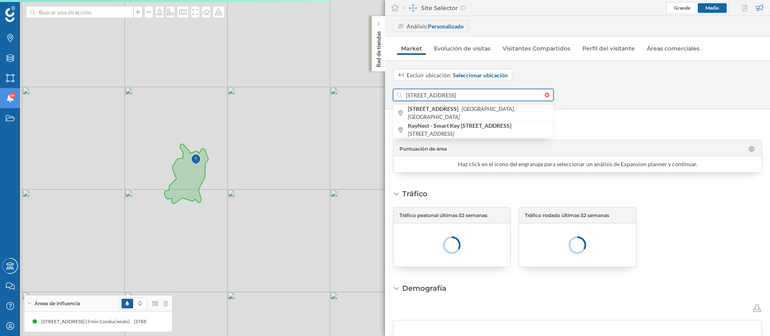
drag, startPoint x: 469, startPoint y: 97, endPoint x: 383, endPoint y: 96, distance: 86.6
click at [383, 96] on div "Marcas Capas Áreas Notificaciones 9+ Estados Academy Contacta con nosotros Cent…" at bounding box center [385, 168] width 770 height 336
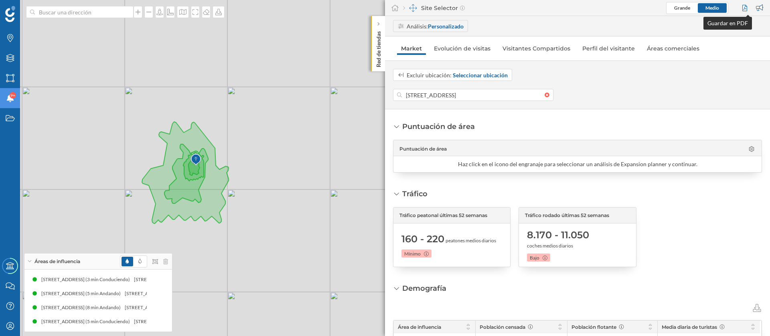
click at [744, 10] on div at bounding box center [745, 8] width 11 height 12
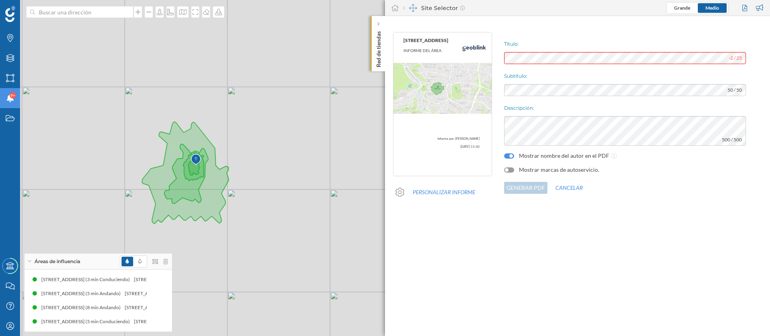
click at [513, 166] on div "Mostrar marcas de autoservicio." at bounding box center [551, 170] width 95 height 8
click at [510, 172] on div "Mostrar marcas de autoservicio." at bounding box center [551, 170] width 95 height 8
click at [509, 171] on div at bounding box center [509, 170] width 10 height 5
click at [549, 134] on div "Título: -2 / 25 Subtítulo: 50 / 50 Descripción: 500 / 500 Mostrar nombre del au…" at bounding box center [635, 123] width 270 height 190
click at [597, 65] on div "Título: -2 / 25 Subtítulo: 50 / 50 Descripción: 500 / 500 Mostrar nombre del au…" at bounding box center [635, 123] width 270 height 190
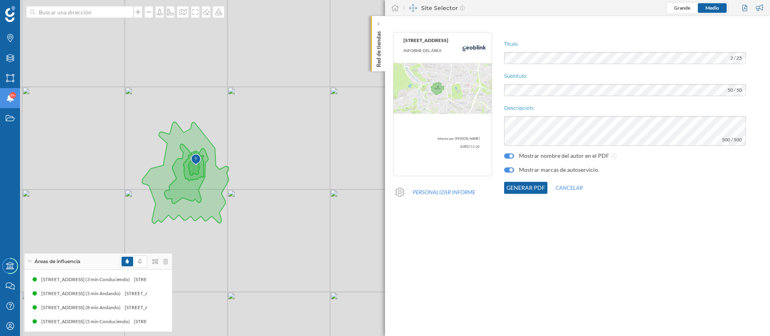
click at [527, 187] on button "Generar PDF" at bounding box center [525, 188] width 43 height 12
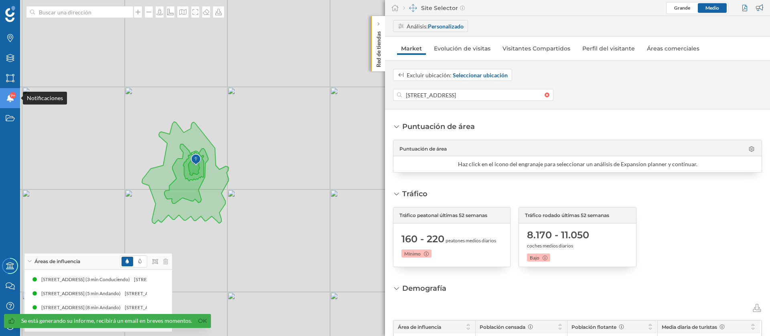
click at [6, 105] on div "Notificaciones 9+" at bounding box center [10, 98] width 20 height 20
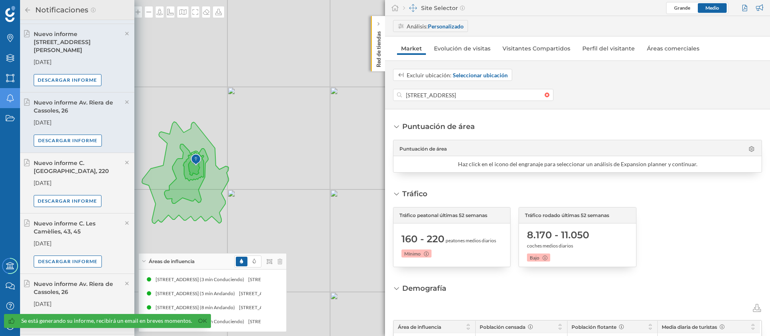
scroll to position [541, 0]
click at [82, 134] on div "Descargar informe" at bounding box center [68, 140] width 68 height 12
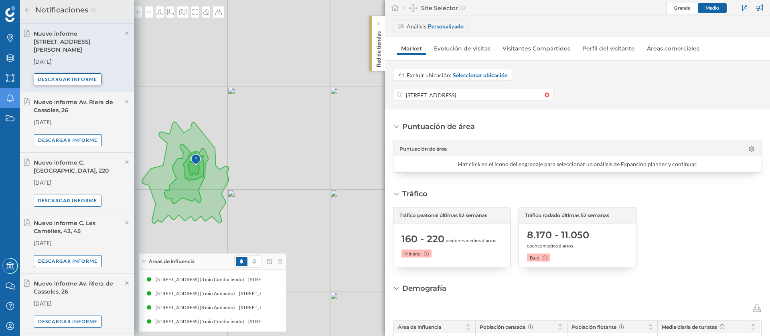
click at [82, 73] on div "Descargar informe" at bounding box center [68, 79] width 68 height 12
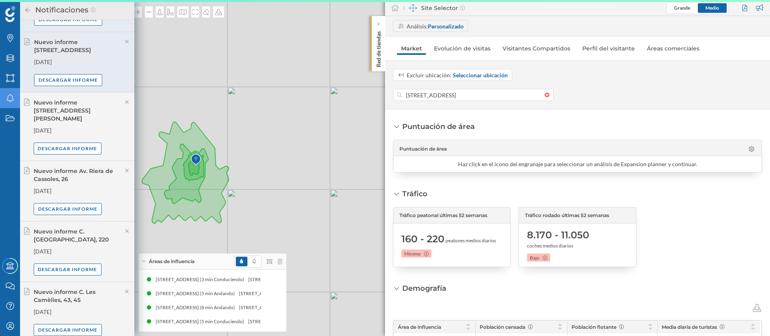
scroll to position [421, 0]
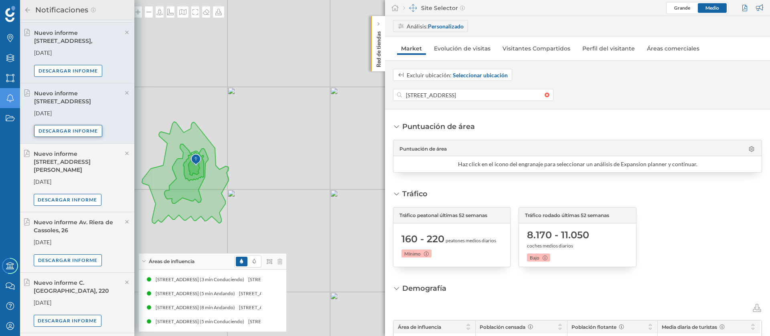
click at [68, 129] on div "Descargar informe" at bounding box center [68, 131] width 68 height 12
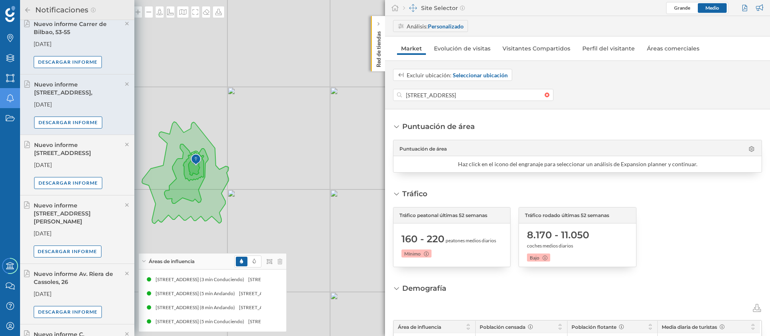
scroll to position [361, 0]
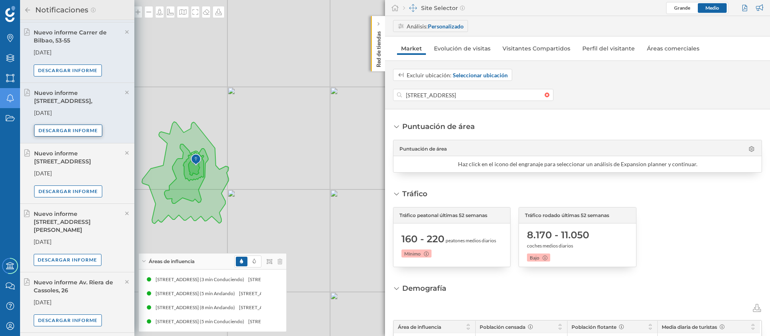
click at [67, 130] on div "Descargar informe" at bounding box center [68, 131] width 68 height 12
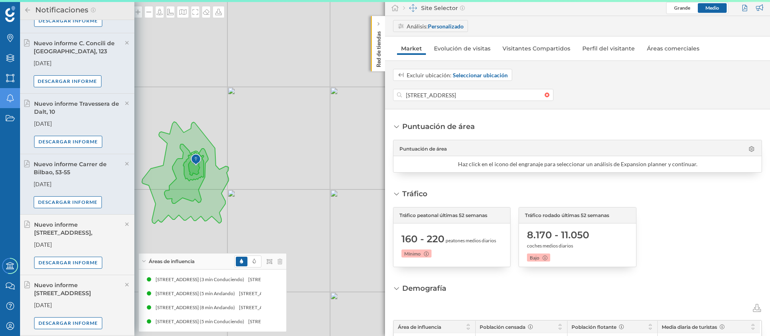
scroll to position [180, 0]
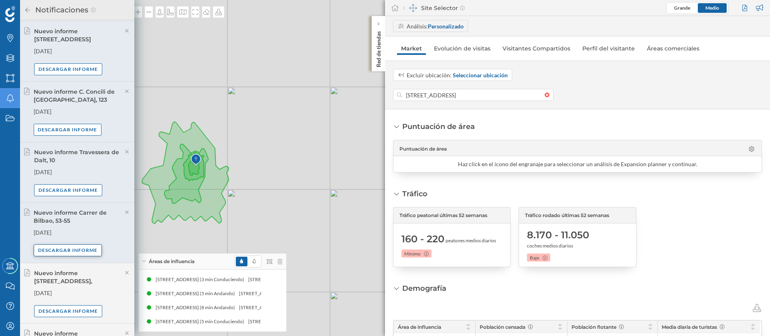
click at [75, 246] on div "Descargar informe" at bounding box center [68, 251] width 68 height 12
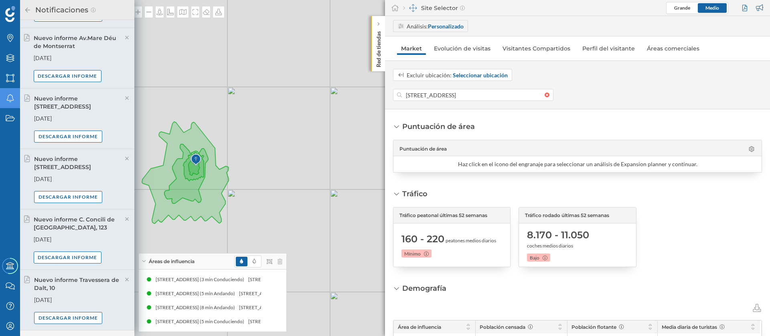
scroll to position [241, 0]
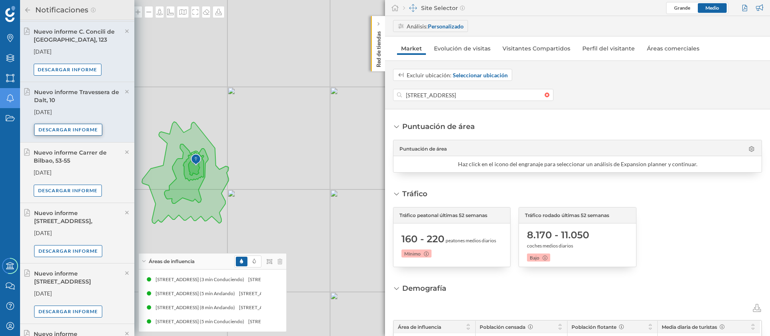
click at [84, 130] on div "Descargar informe" at bounding box center [68, 130] width 68 height 12
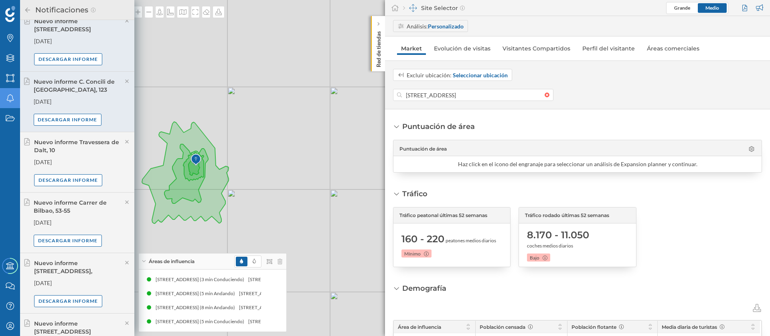
scroll to position [180, 0]
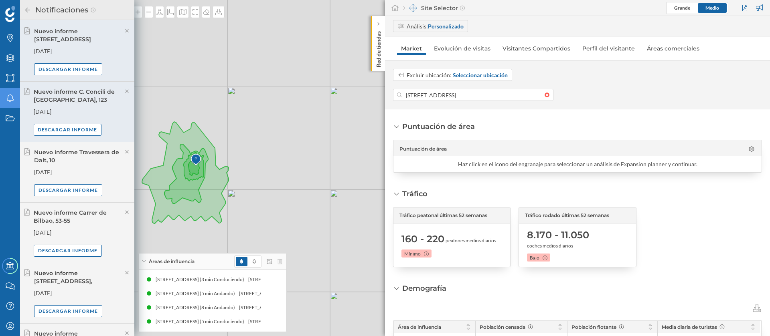
click at [89, 123] on div "Nuevo informe C. Concili de [GEOGRAPHIC_DATA], 123 [DATE] Descargar informe" at bounding box center [82, 112] width 97 height 48
click at [90, 132] on div "Descargar informe" at bounding box center [68, 130] width 68 height 12
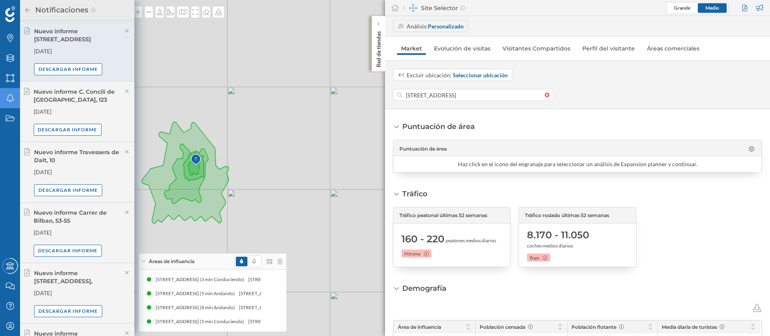
scroll to position [0, 0]
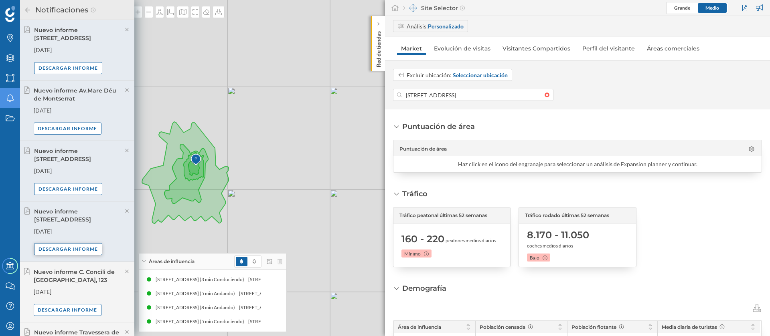
click at [89, 252] on div "Descargar informe" at bounding box center [68, 249] width 68 height 12
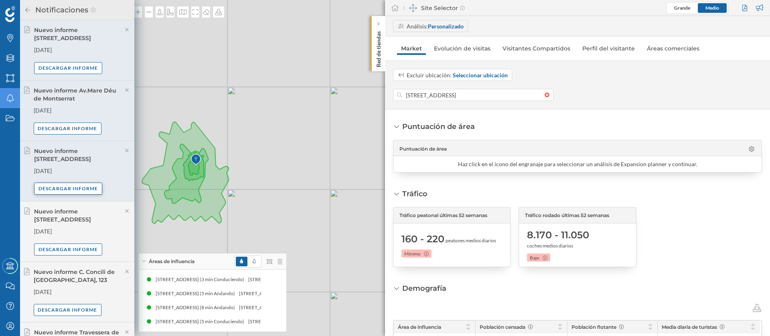
click at [73, 189] on div "Descargar informe" at bounding box center [68, 189] width 68 height 12
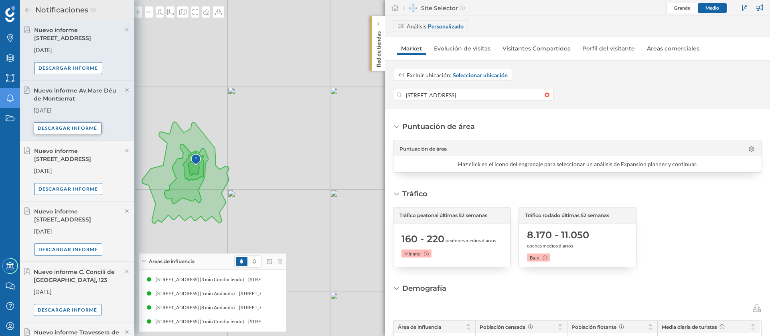
click at [83, 126] on div "Descargar informe" at bounding box center [68, 128] width 68 height 12
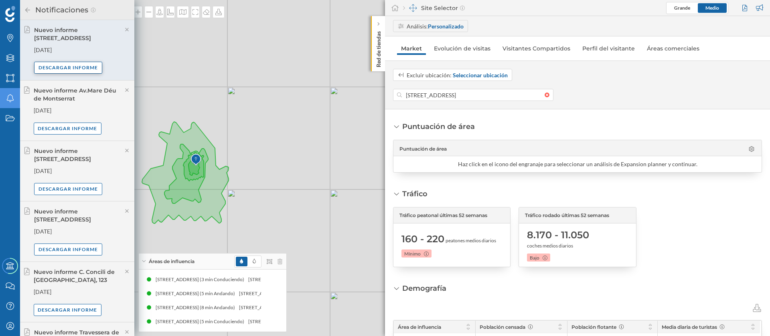
click at [90, 66] on div "Descargar informe" at bounding box center [68, 68] width 68 height 12
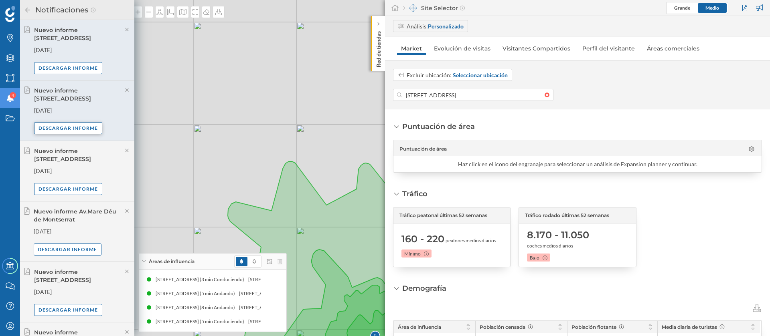
click at [78, 126] on div "Descargar informe" at bounding box center [68, 128] width 68 height 12
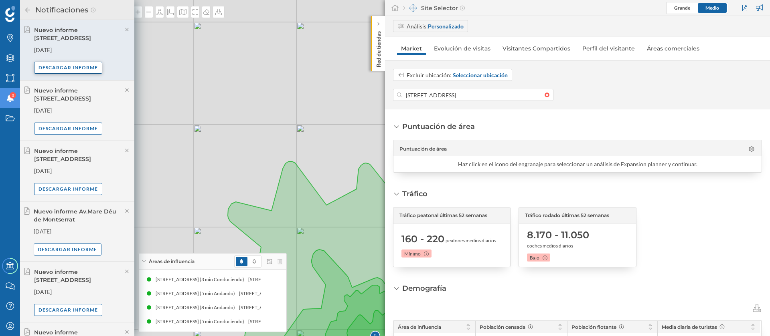
click at [77, 65] on div "Descargar informe" at bounding box center [68, 68] width 68 height 12
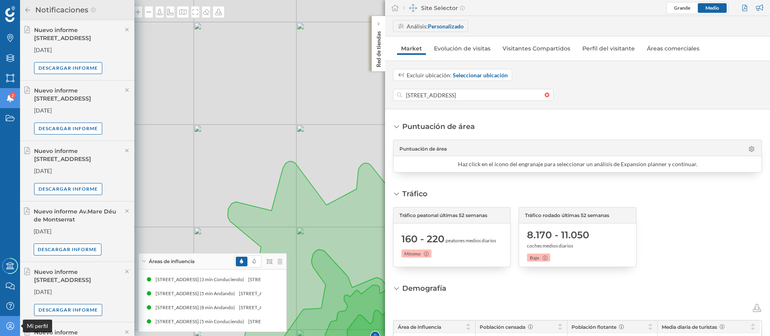
click at [8, 322] on div "Mi perfil" at bounding box center [10, 326] width 20 height 20
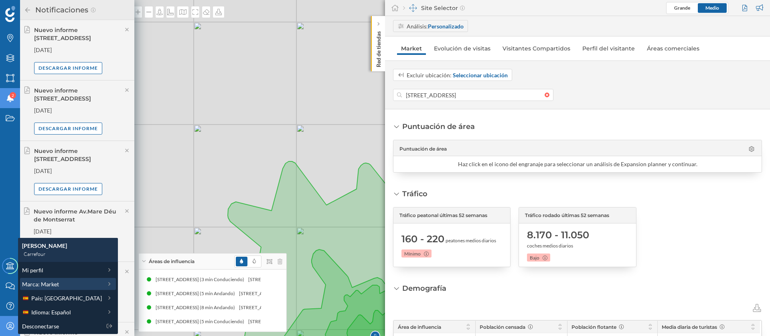
click at [56, 282] on span "Marca: Market" at bounding box center [40, 284] width 37 height 8
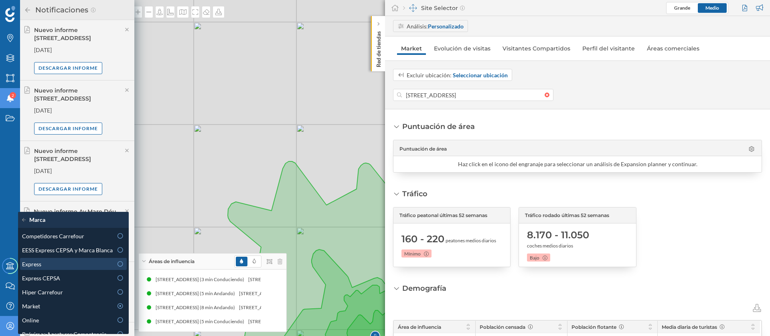
click at [89, 261] on div "Express" at bounding box center [67, 264] width 91 height 8
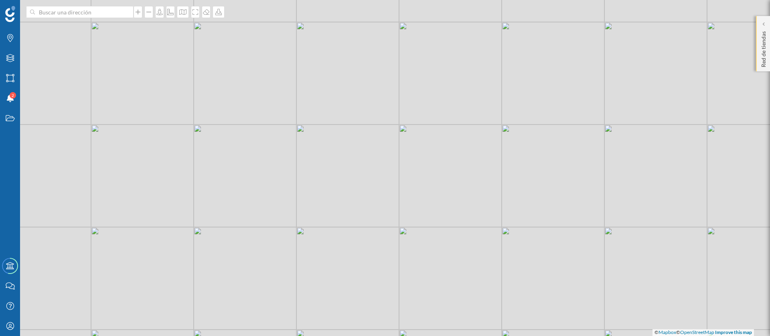
click at [759, 38] on div "Red de tiendas" at bounding box center [763, 43] width 14 height 55
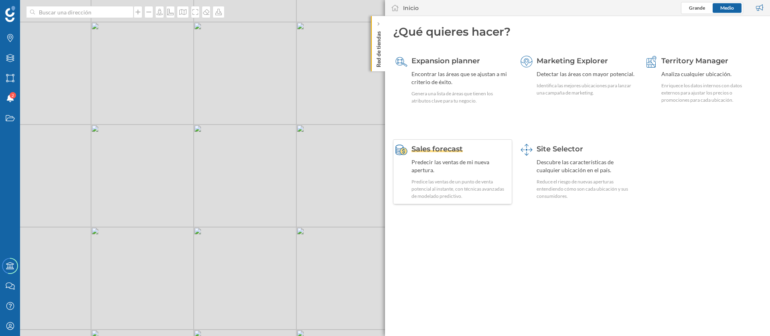
click at [429, 182] on div "Predice las ventas de un punto de venta potencial al instante, con técnicas ava…" at bounding box center [460, 189] width 98 height 22
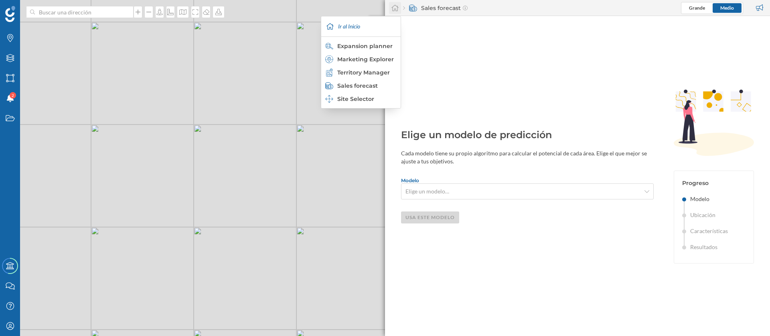
click at [396, 4] on div at bounding box center [395, 8] width 12 height 12
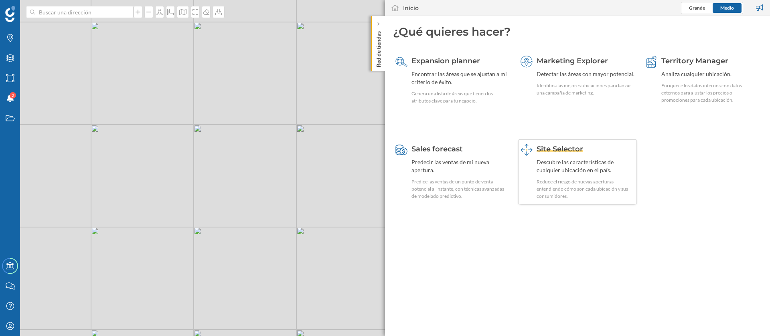
click at [552, 159] on div "Descubre las características de cualquier ubicación en el país." at bounding box center [586, 166] width 98 height 16
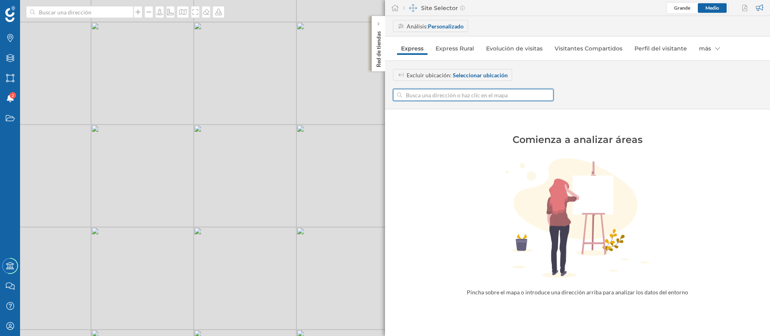
click at [454, 99] on input at bounding box center [473, 95] width 143 height 12
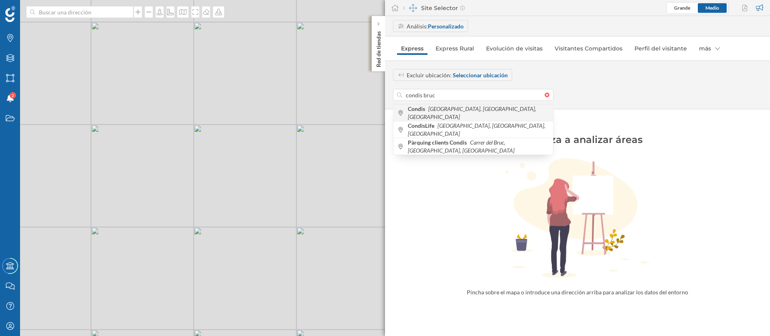
click at [467, 111] on icon "[GEOGRAPHIC_DATA], [GEOGRAPHIC_DATA], [GEOGRAPHIC_DATA]" at bounding box center [472, 112] width 128 height 15
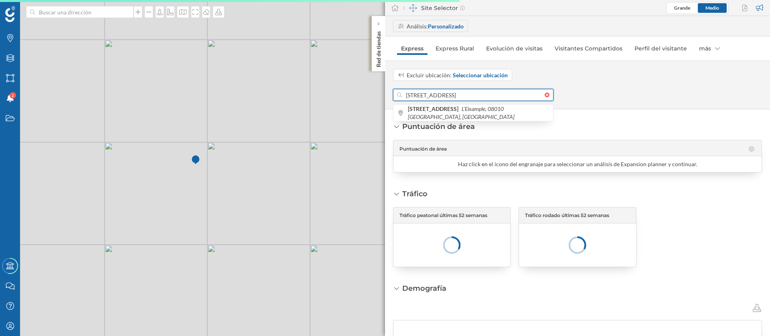
click at [451, 92] on input "[STREET_ADDRESS]" at bounding box center [473, 95] width 143 height 12
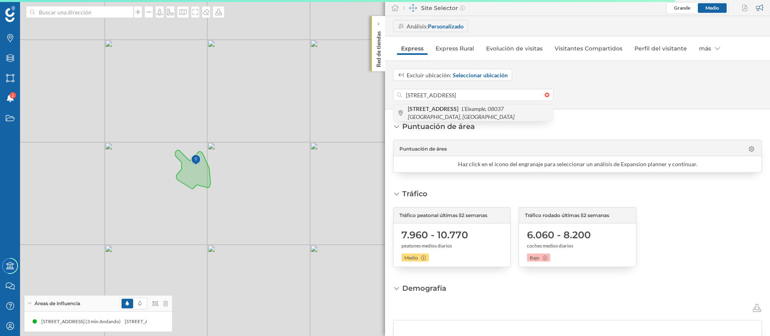
click at [466, 113] on icon "L'Eixample, 08037 [GEOGRAPHIC_DATA], [GEOGRAPHIC_DATA]" at bounding box center [461, 112] width 107 height 15
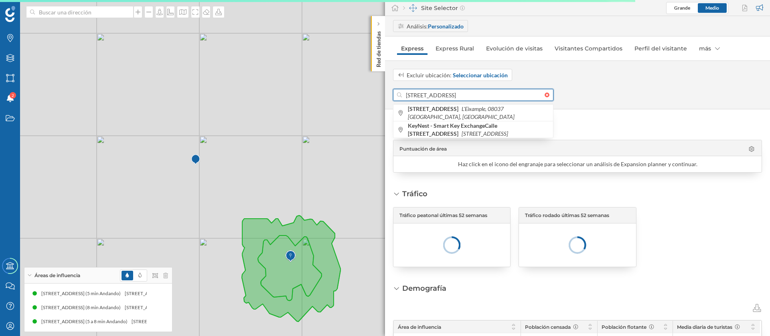
drag, startPoint x: 456, startPoint y: 95, endPoint x: 400, endPoint y: 92, distance: 56.2
click at [400, 92] on div "[STREET_ADDRESS]" at bounding box center [473, 95] width 160 height 12
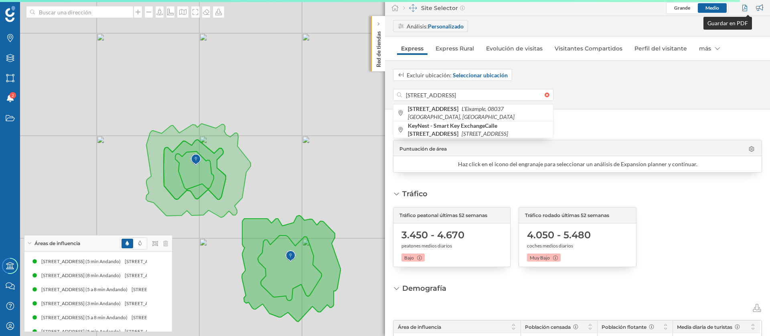
click at [745, 8] on div at bounding box center [745, 8] width 11 height 12
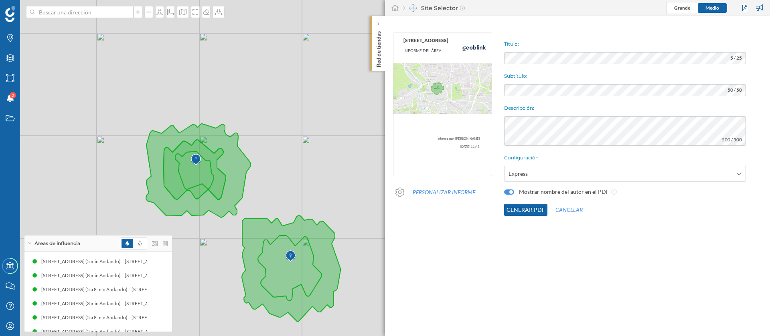
click at [522, 209] on button "Generar PDF" at bounding box center [525, 210] width 43 height 12
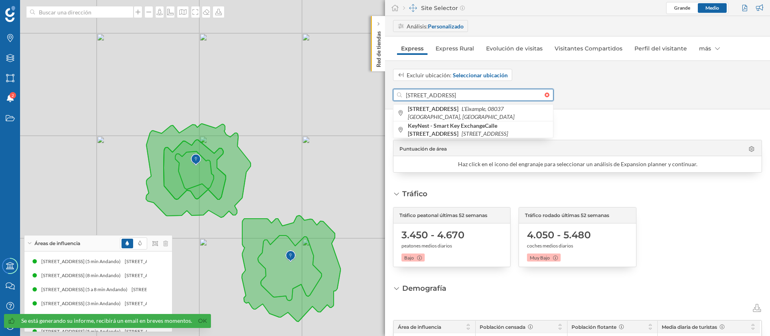
click at [469, 99] on input "[STREET_ADDRESS]" at bounding box center [473, 95] width 143 height 12
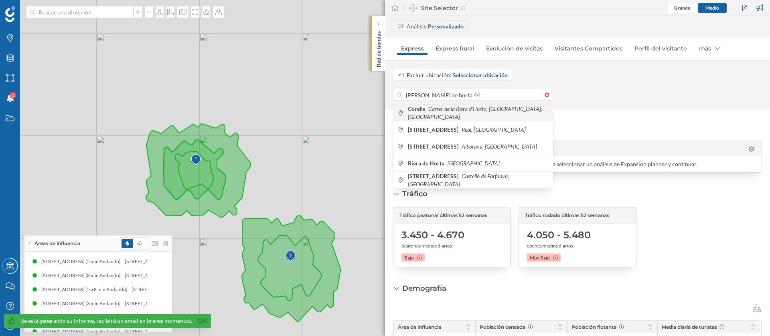
click at [499, 115] on icon "Carrer de la Riera d'Horta, [GEOGRAPHIC_DATA], [GEOGRAPHIC_DATA]" at bounding box center [475, 112] width 134 height 15
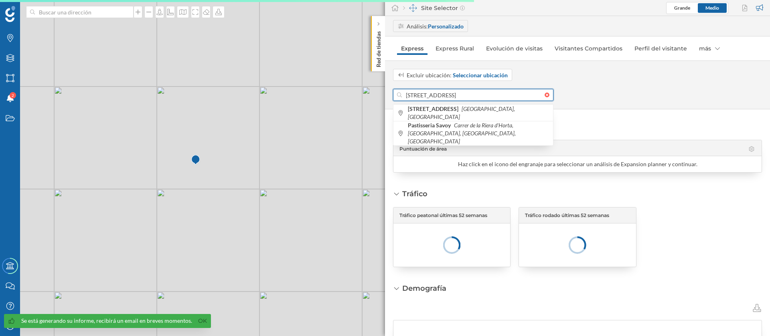
drag, startPoint x: 476, startPoint y: 95, endPoint x: 403, endPoint y: 95, distance: 73.4
click at [403, 95] on input "[STREET_ADDRESS]" at bounding box center [473, 95] width 143 height 12
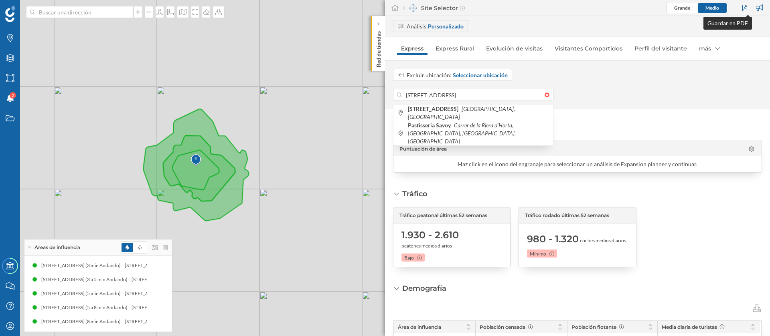
click at [744, 9] on div at bounding box center [745, 8] width 11 height 12
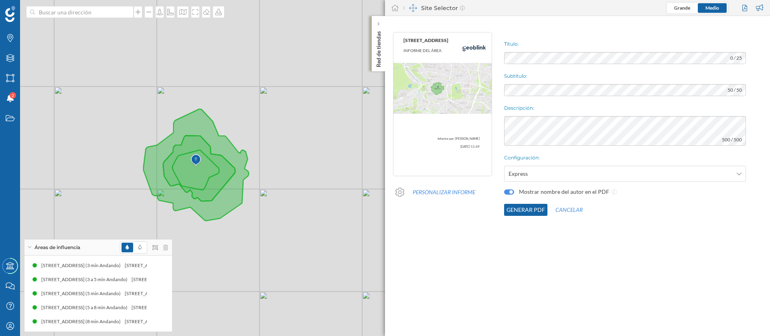
click at [531, 209] on button "Generar PDF" at bounding box center [525, 210] width 43 height 12
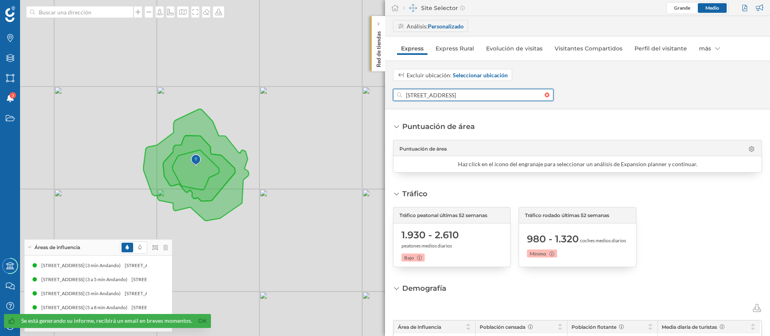
click at [462, 98] on input "[STREET_ADDRESS]" at bounding box center [473, 95] width 143 height 12
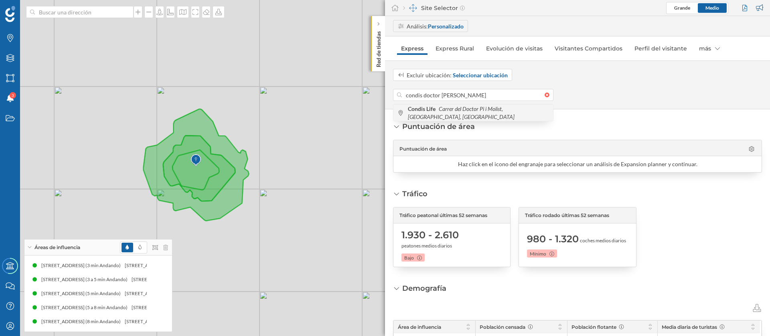
click at [477, 111] on icon "Carrer del Doctor Pi i Molist, [GEOGRAPHIC_DATA], [GEOGRAPHIC_DATA]" at bounding box center [461, 112] width 107 height 15
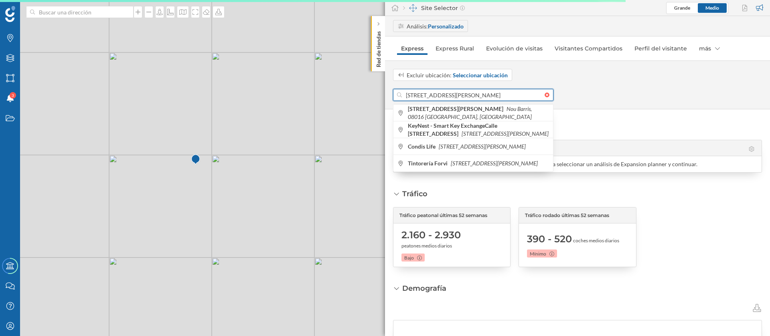
drag, startPoint x: 482, startPoint y: 96, endPoint x: 404, endPoint y: 91, distance: 78.3
click at [404, 91] on input "[STREET_ADDRESS][PERSON_NAME]" at bounding box center [473, 95] width 143 height 12
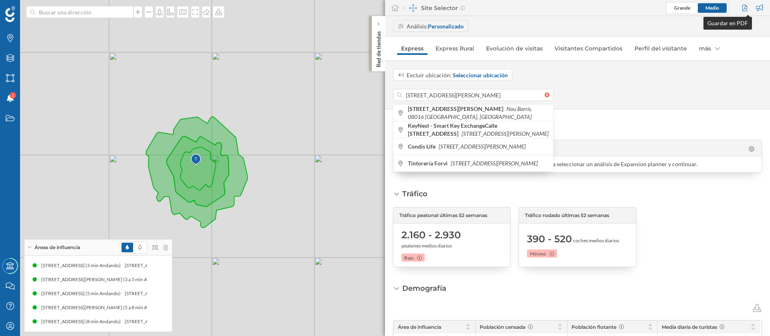
click at [747, 10] on div at bounding box center [745, 8] width 11 height 12
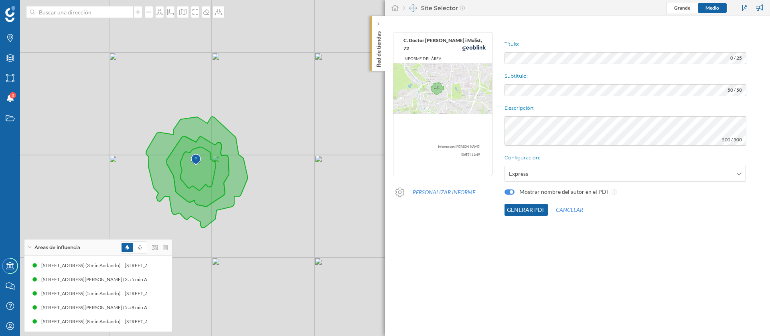
click at [529, 208] on button "Generar PDF" at bounding box center [525, 210] width 43 height 12
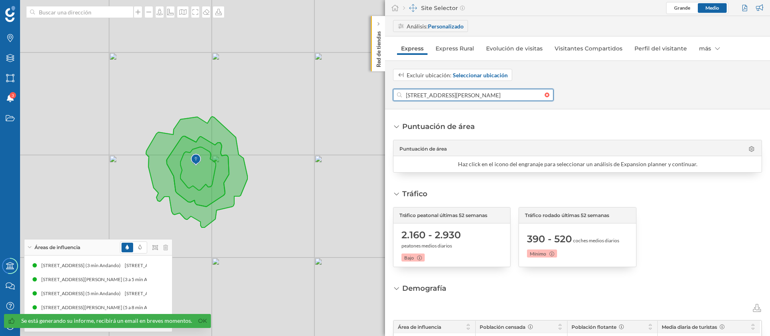
click at [498, 89] on input "[STREET_ADDRESS][PERSON_NAME]" at bounding box center [473, 95] width 143 height 12
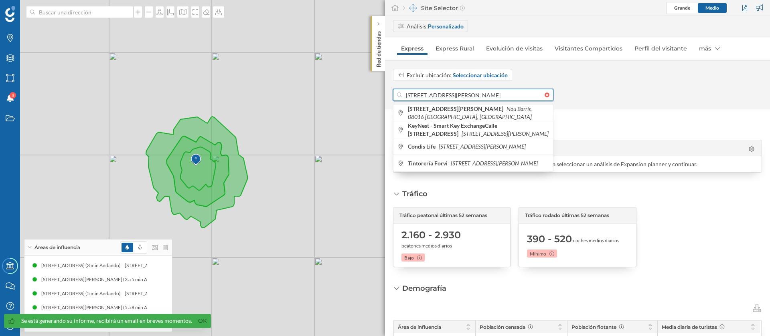
click at [498, 89] on input "[STREET_ADDRESS][PERSON_NAME]" at bounding box center [473, 95] width 143 height 12
click at [492, 91] on input "[STREET_ADDRESS][PERSON_NAME]" at bounding box center [473, 95] width 143 height 12
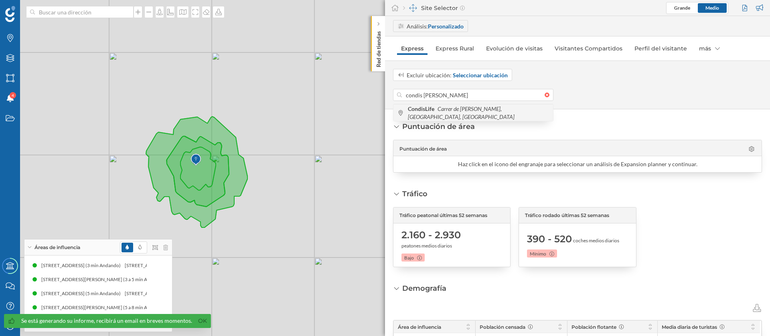
click at [499, 109] on span "CondisLife Carrer de [PERSON_NAME], [GEOGRAPHIC_DATA], [GEOGRAPHIC_DATA]" at bounding box center [478, 113] width 141 height 16
type input "[STREET_ADDRESS][PERSON_NAME]"
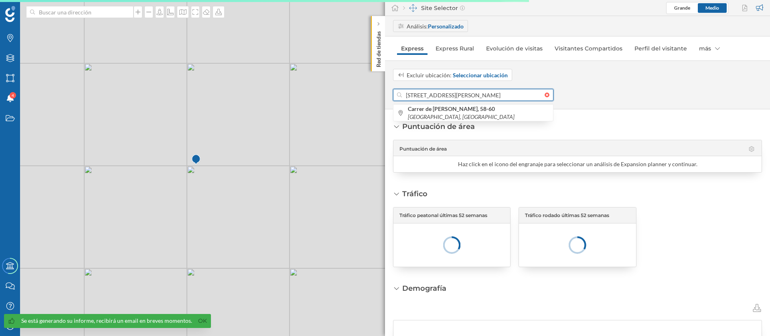
drag, startPoint x: 479, startPoint y: 96, endPoint x: 405, endPoint y: 96, distance: 74.6
click at [405, 96] on input "[STREET_ADDRESS][PERSON_NAME]" at bounding box center [473, 95] width 143 height 12
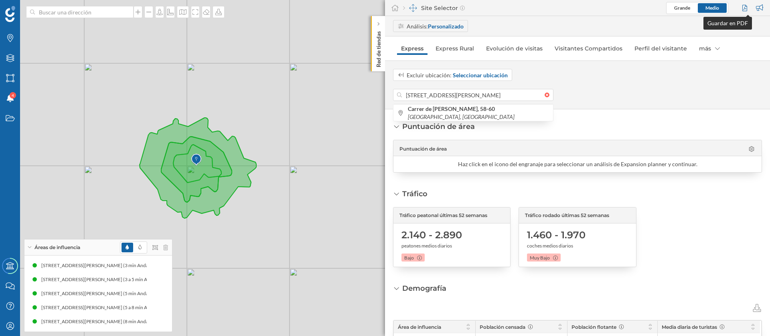
click at [743, 11] on div at bounding box center [745, 8] width 11 height 12
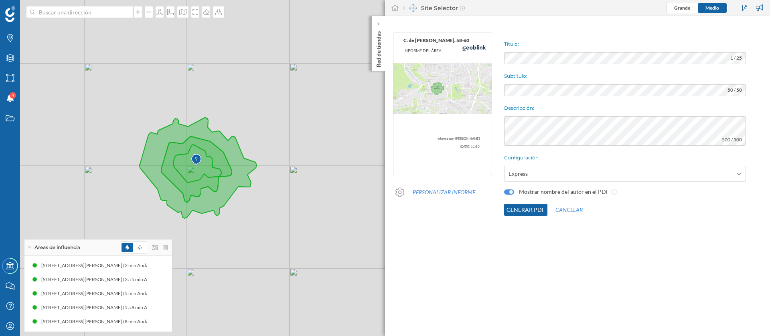
click at [533, 207] on button "Generar PDF" at bounding box center [525, 210] width 43 height 12
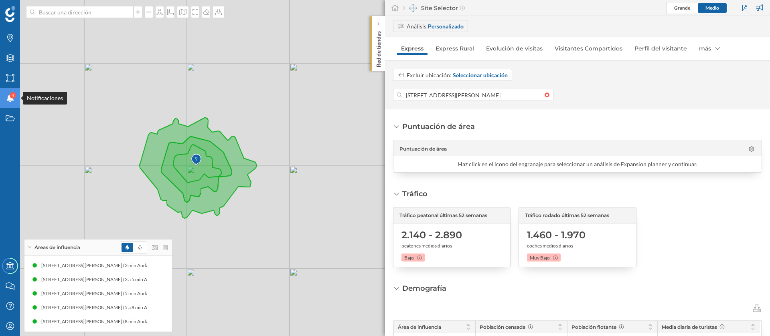
click at [8, 95] on icon "Notificaciones" at bounding box center [10, 98] width 10 height 8
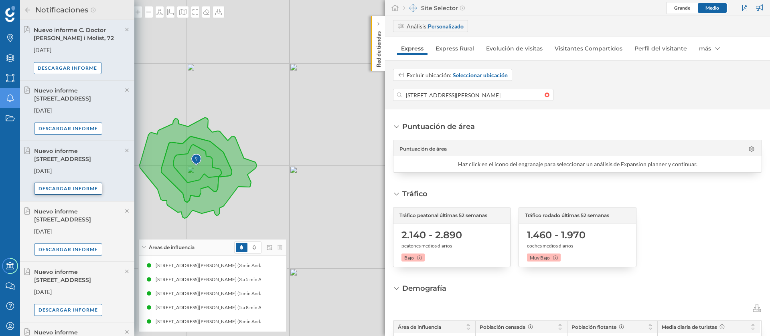
click at [91, 188] on div "Descargar informe" at bounding box center [68, 189] width 68 height 12
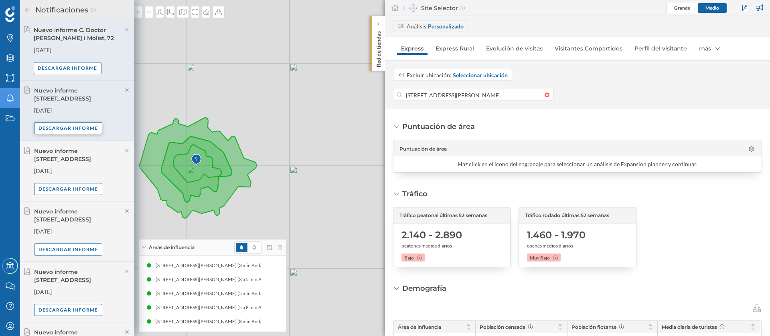
click at [48, 128] on div "Descargar informe" at bounding box center [68, 128] width 68 height 12
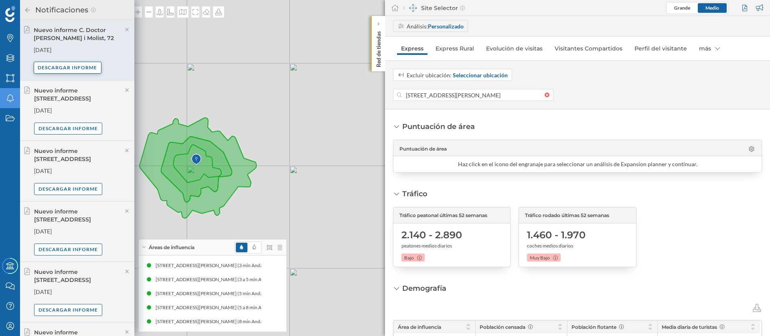
click at [86, 69] on div "Descargar informe" at bounding box center [68, 68] width 68 height 12
click at [67, 65] on div "Descargar informe" at bounding box center [68, 68] width 68 height 12
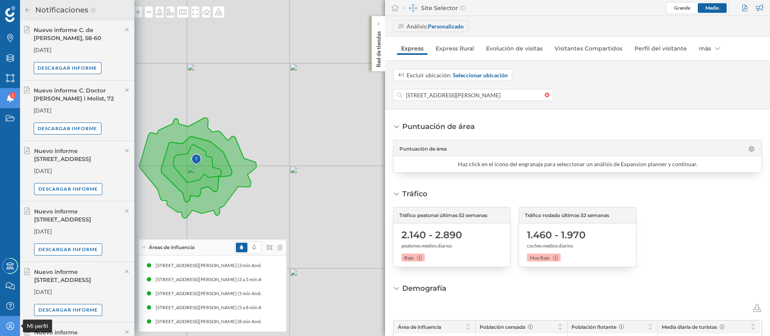
click at [17, 326] on div "Mi perfil" at bounding box center [10, 326] width 20 height 20
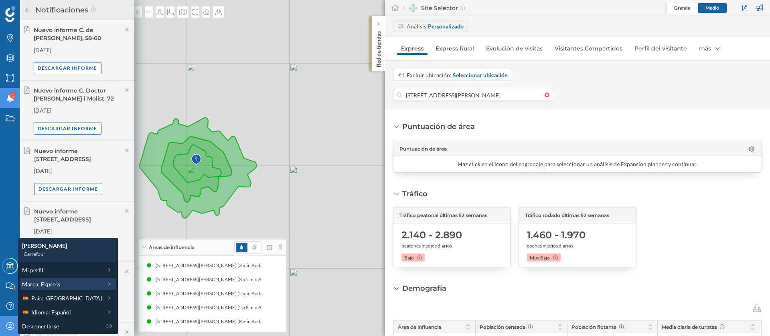
click at [64, 288] on div "Marca: Express" at bounding box center [62, 284] width 80 height 8
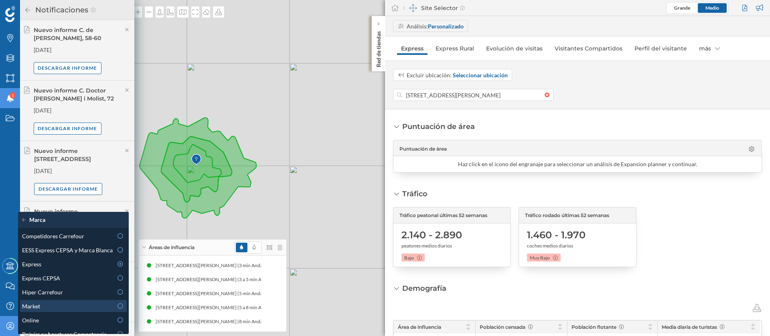
click at [77, 301] on div "Market" at bounding box center [73, 306] width 107 height 12
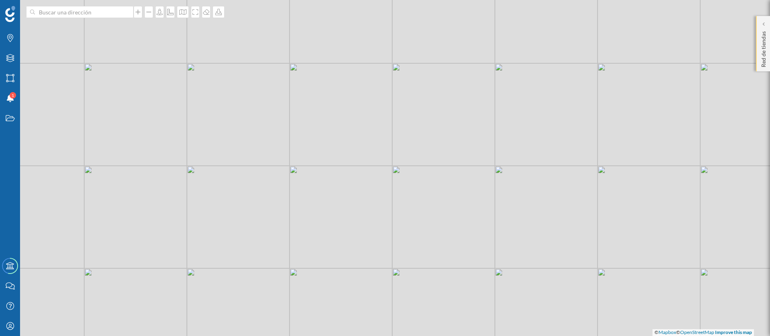
click at [764, 34] on p "Red de tiendas" at bounding box center [764, 47] width 8 height 39
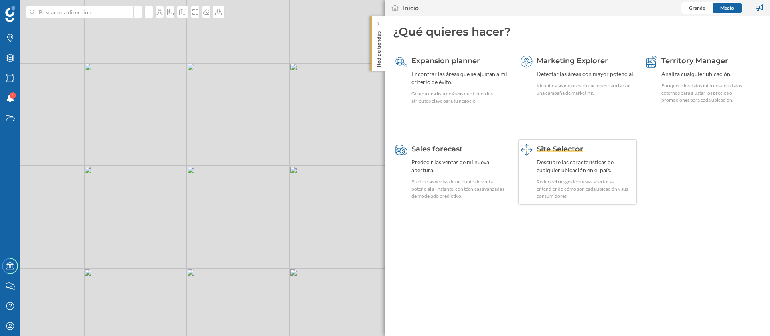
click at [546, 169] on div "Descubre las características de cualquier ubicación en el país." at bounding box center [586, 166] width 98 height 16
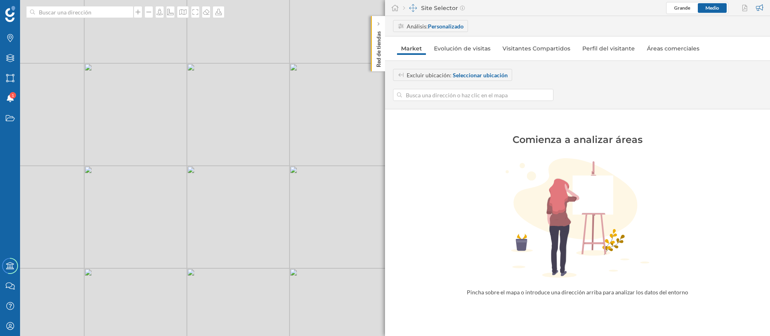
click at [476, 95] on input at bounding box center [473, 95] width 143 height 12
click at [484, 110] on icon "[STREET_ADDRESS]" at bounding box center [460, 112] width 47 height 7
type input "Av. [STREET_ADDRESS]"
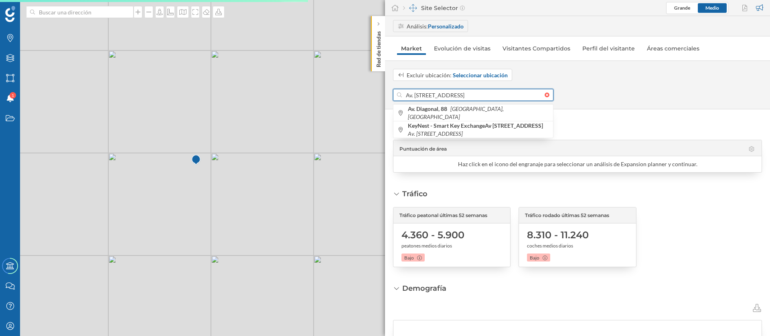
drag, startPoint x: 445, startPoint y: 95, endPoint x: 405, endPoint y: 94, distance: 39.7
click at [405, 94] on input "Av. [STREET_ADDRESS]" at bounding box center [473, 95] width 143 height 12
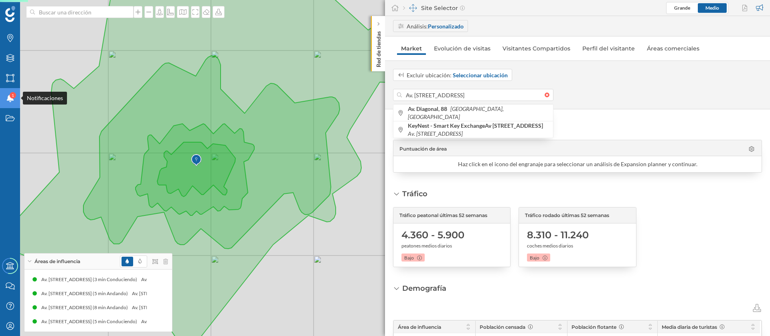
click at [10, 95] on div "1" at bounding box center [13, 95] width 6 height 6
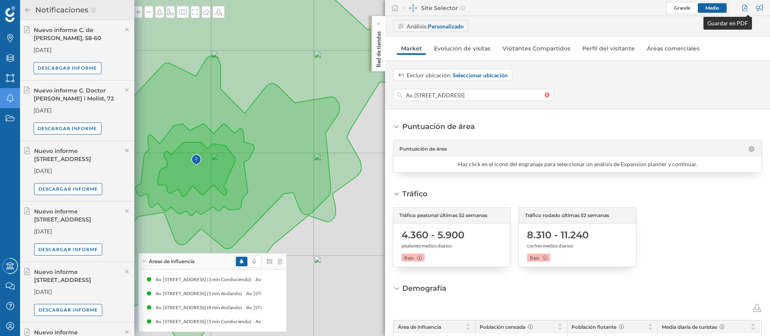
click at [741, 7] on div at bounding box center [745, 8] width 11 height 12
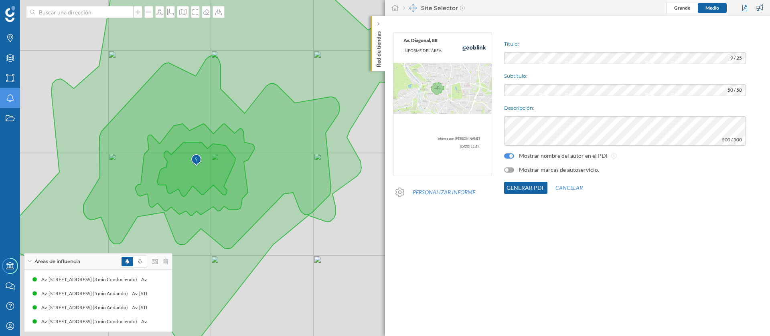
click at [511, 171] on div at bounding box center [509, 170] width 10 height 5
click at [519, 186] on button "Generar PDF" at bounding box center [525, 188] width 43 height 12
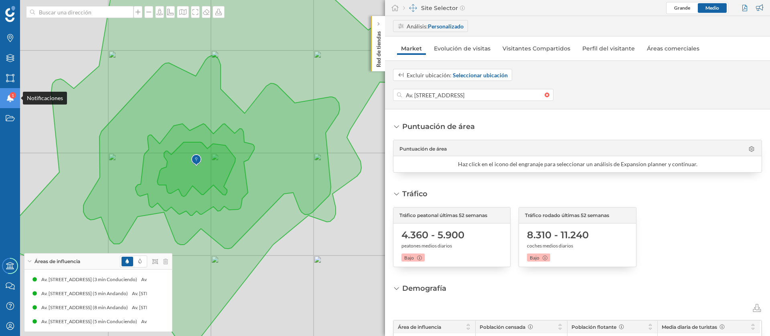
click at [14, 95] on div "1" at bounding box center [13, 95] width 6 height 6
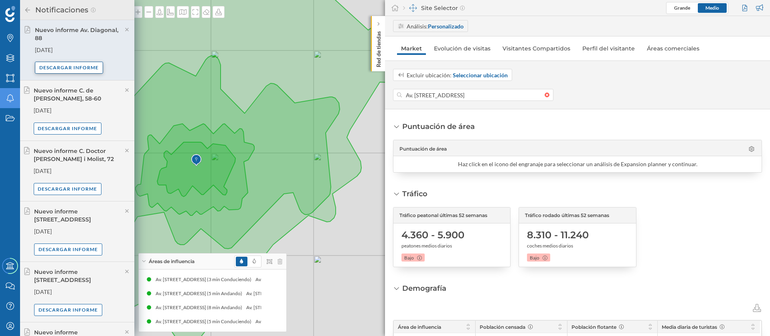
click at [81, 67] on div "Descargar informe" at bounding box center [69, 68] width 68 height 12
